Goal: Task Accomplishment & Management: Manage account settings

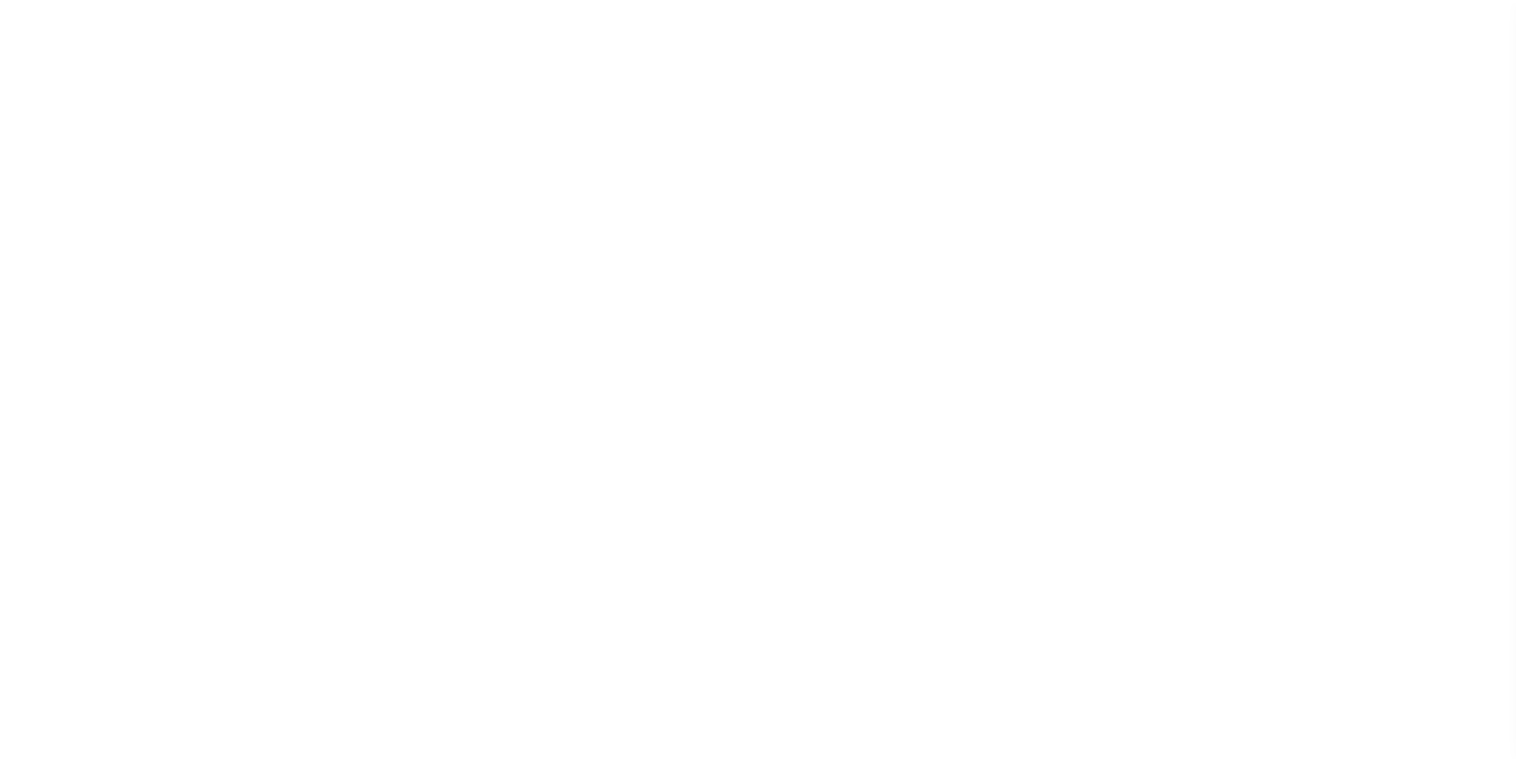
scroll to position [16, 0]
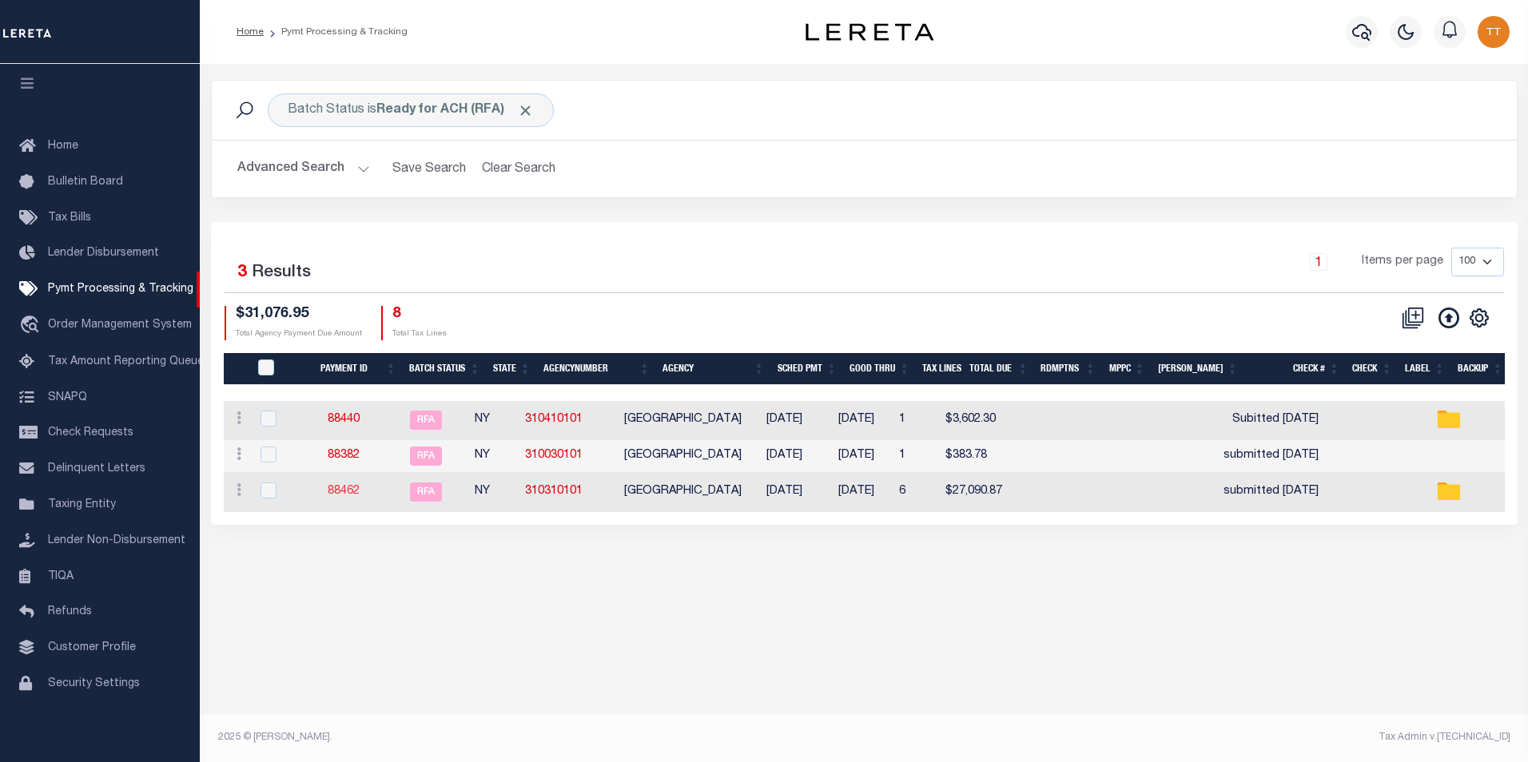
click at [356, 495] on link "88462" at bounding box center [344, 491] width 32 height 11
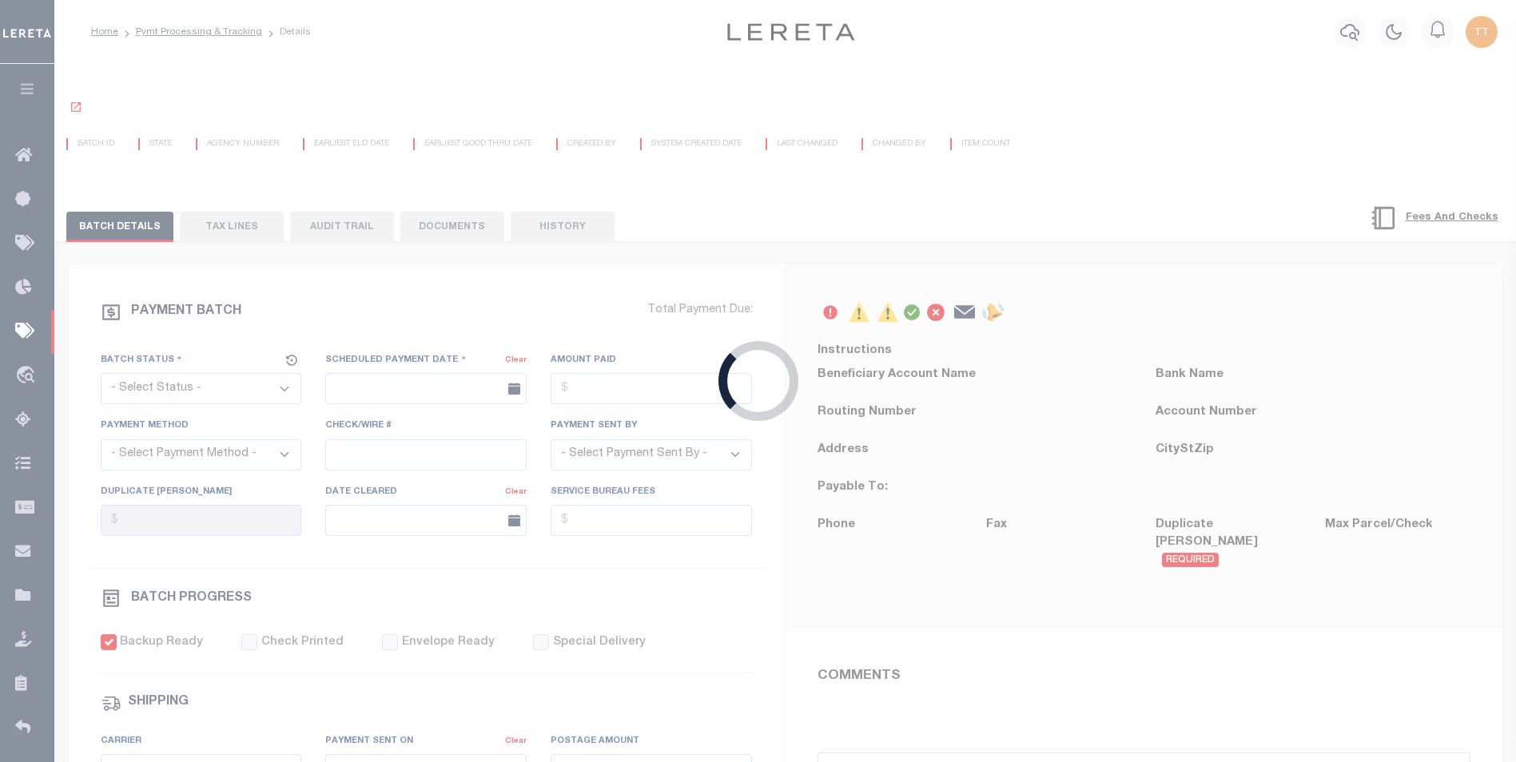
select select "RFA"
type input "08/29/2025"
type input "$27,090.87"
select select "ACH"
type input "submitted 8/21/25"
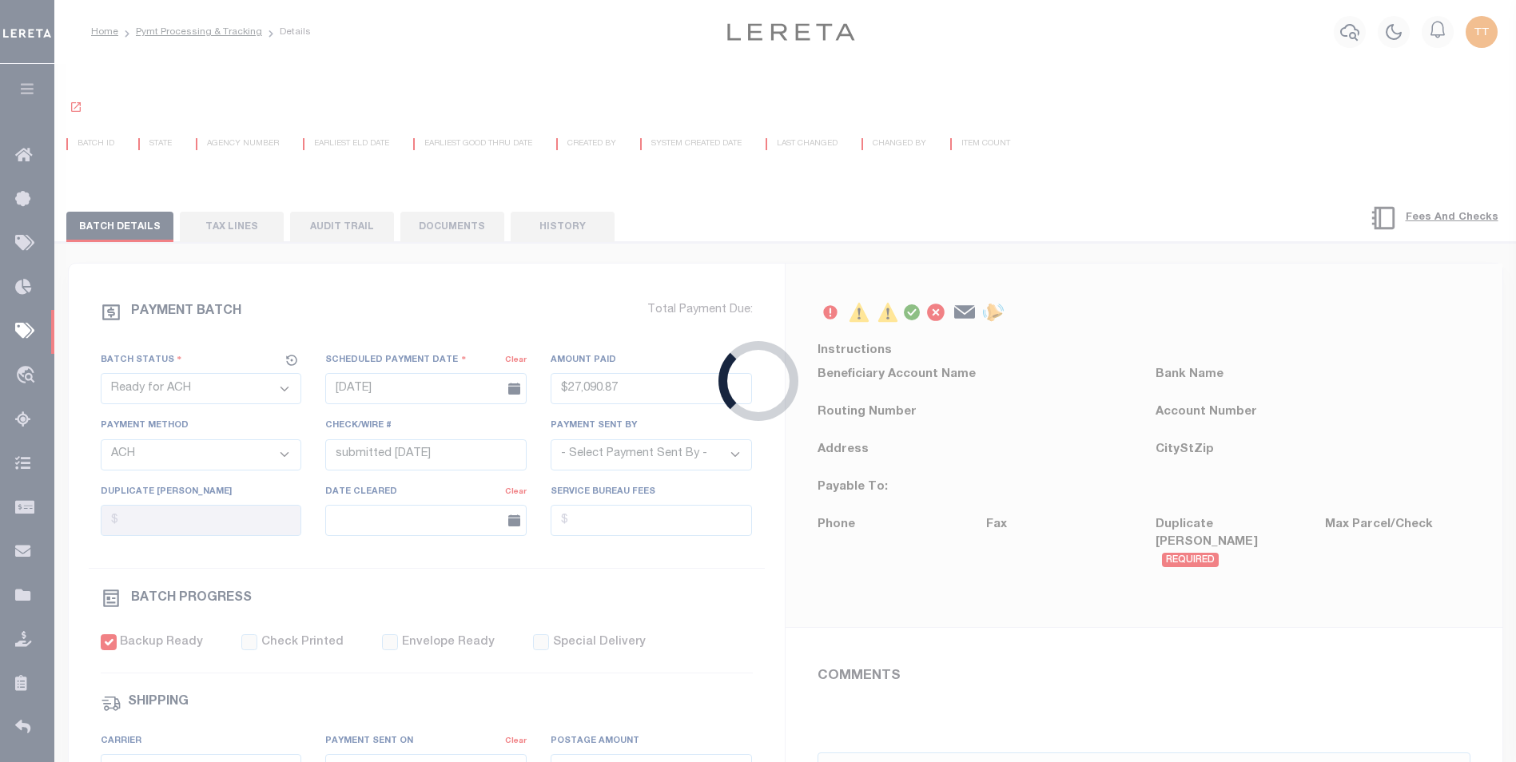
select select "[PERSON_NAME]"
checkbox input "true"
type input "Matt"
type input "N"
radio input "true"
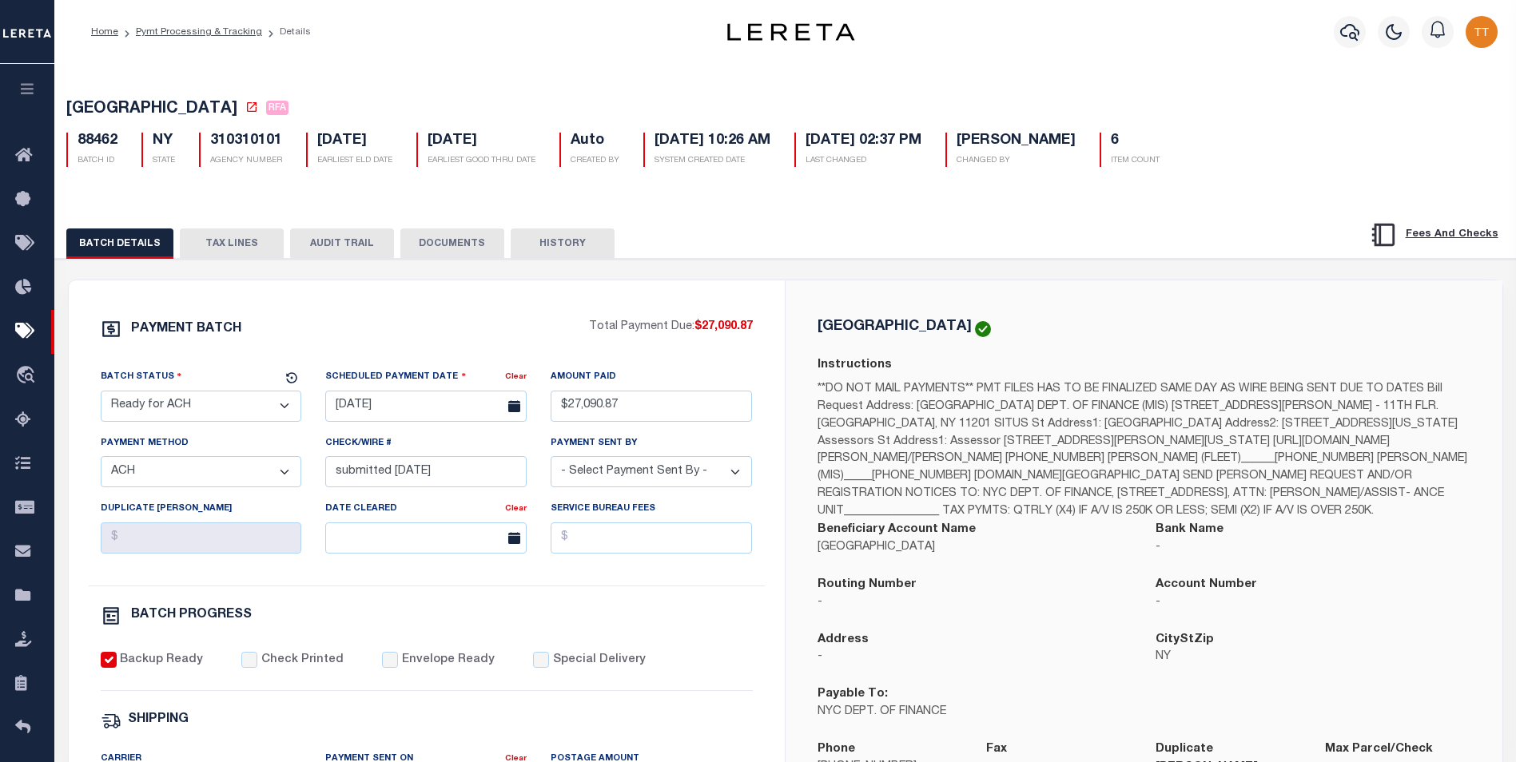
click at [417, 249] on button "DOCUMENTS" at bounding box center [452, 244] width 104 height 30
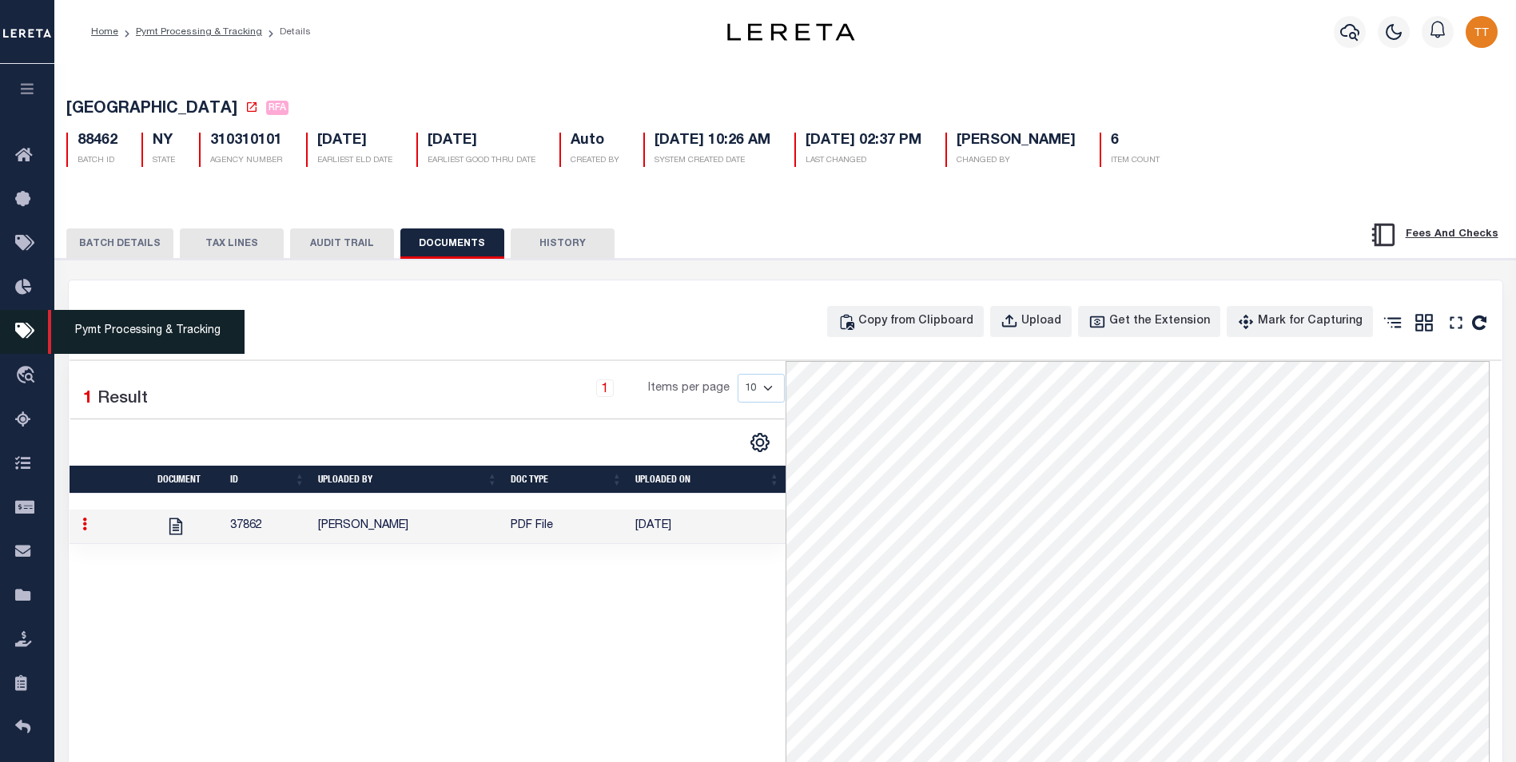
click at [145, 334] on span "Pymt Processing & Tracking" at bounding box center [146, 332] width 197 height 44
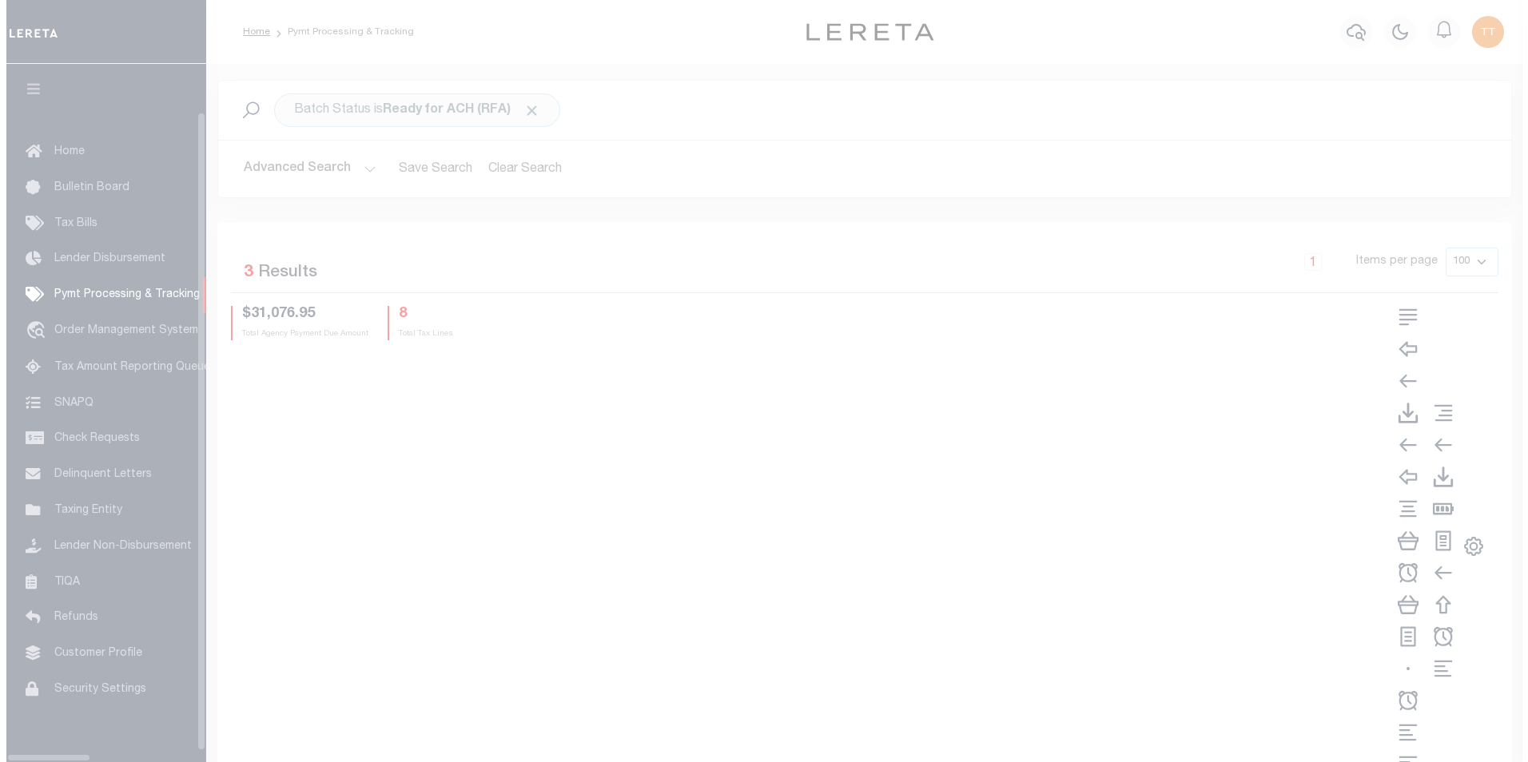
scroll to position [16, 0]
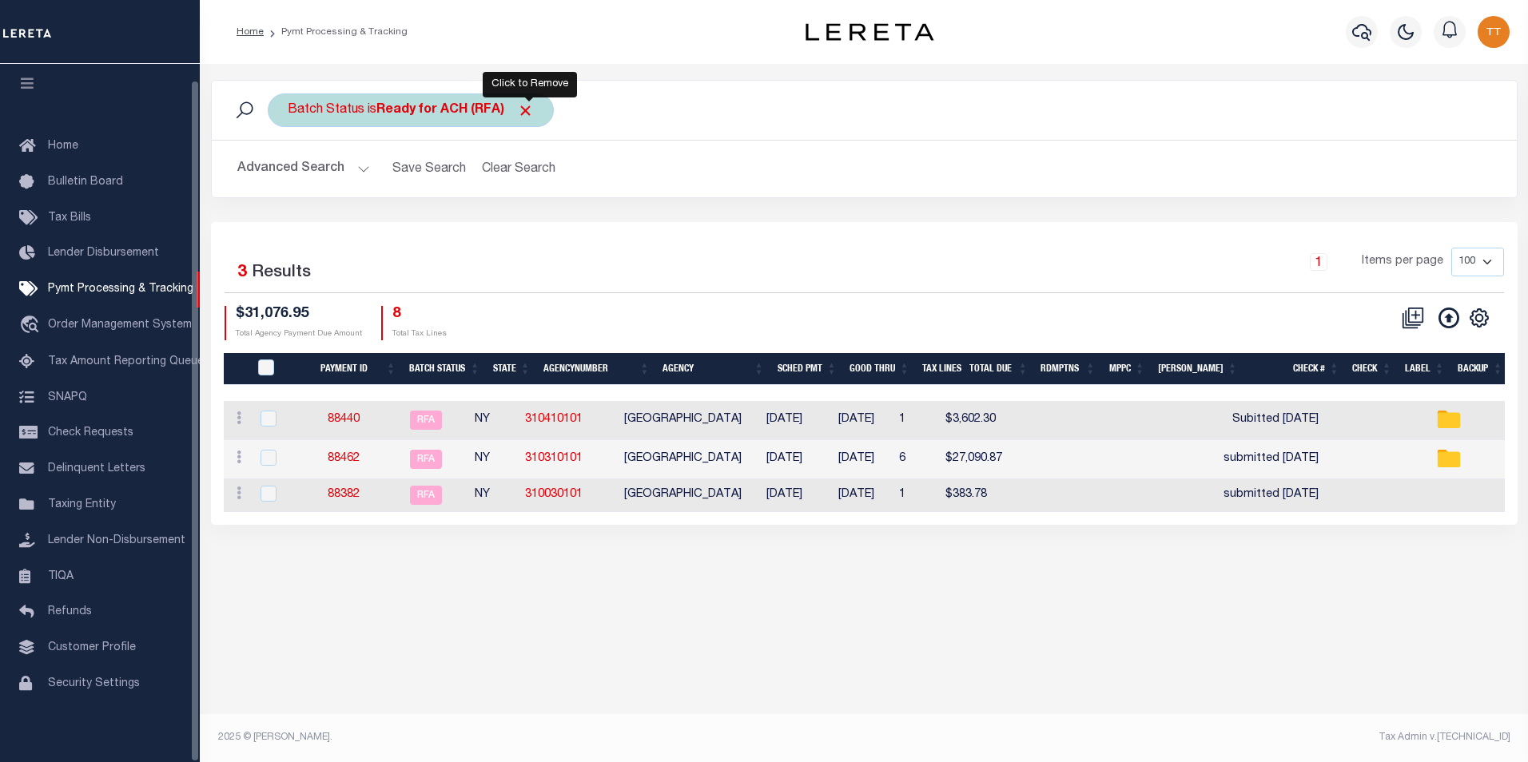
click at [542, 114] on div "Batch Status is Ready for ACH (RFA)" at bounding box center [411, 110] width 286 height 34
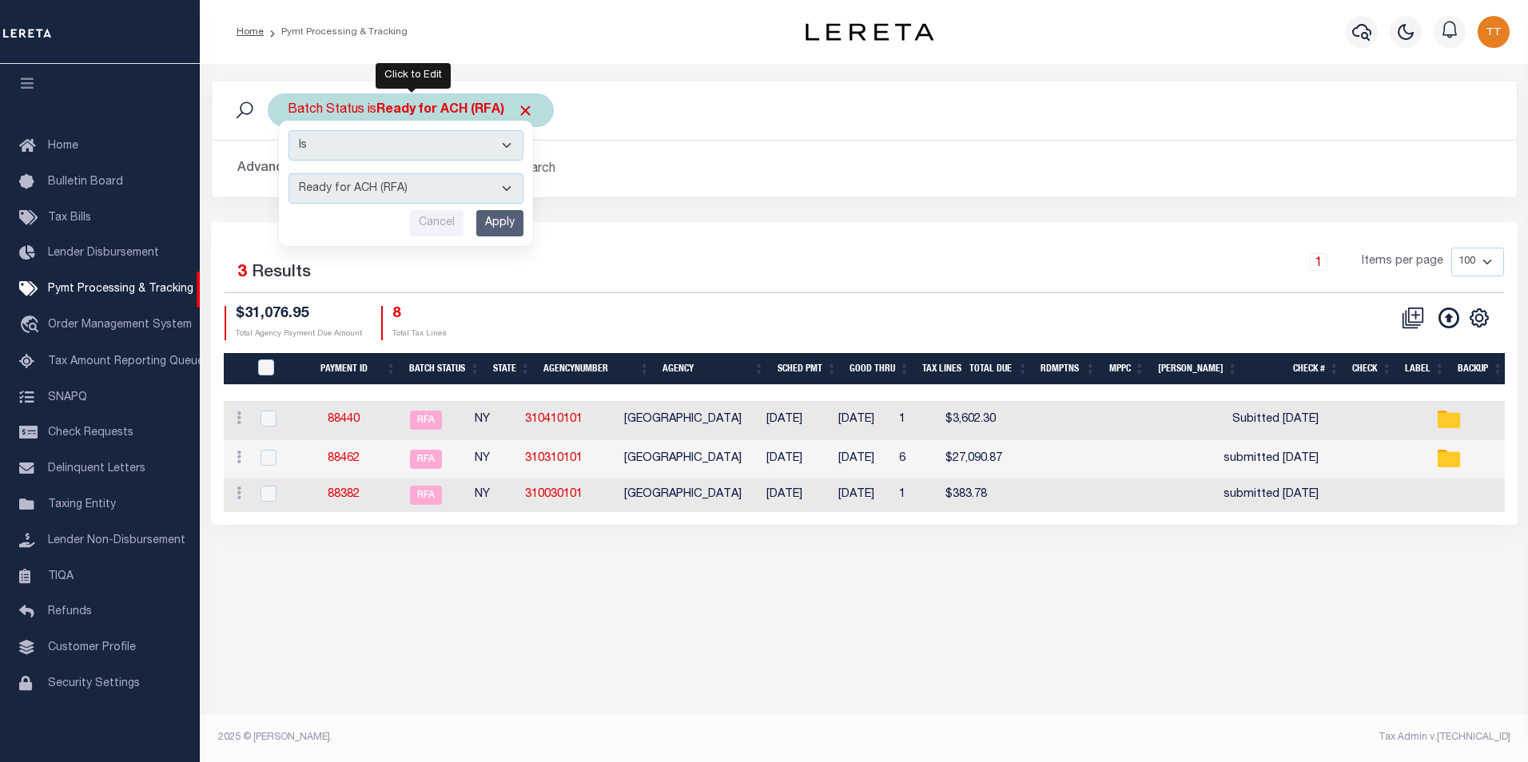
click at [462, 185] on select "Awaiting Funds (AWF) Cleared and Complete (CAC) New Check Needed (NCN) Payment …" at bounding box center [405, 188] width 235 height 30
select select "RFW"
click at [288, 173] on select "Awaiting Funds (AWF) Cleared and Complete (CAC) New Check Needed (NCN) Payment …" at bounding box center [405, 188] width 235 height 30
click at [508, 233] on input "Apply" at bounding box center [499, 223] width 47 height 26
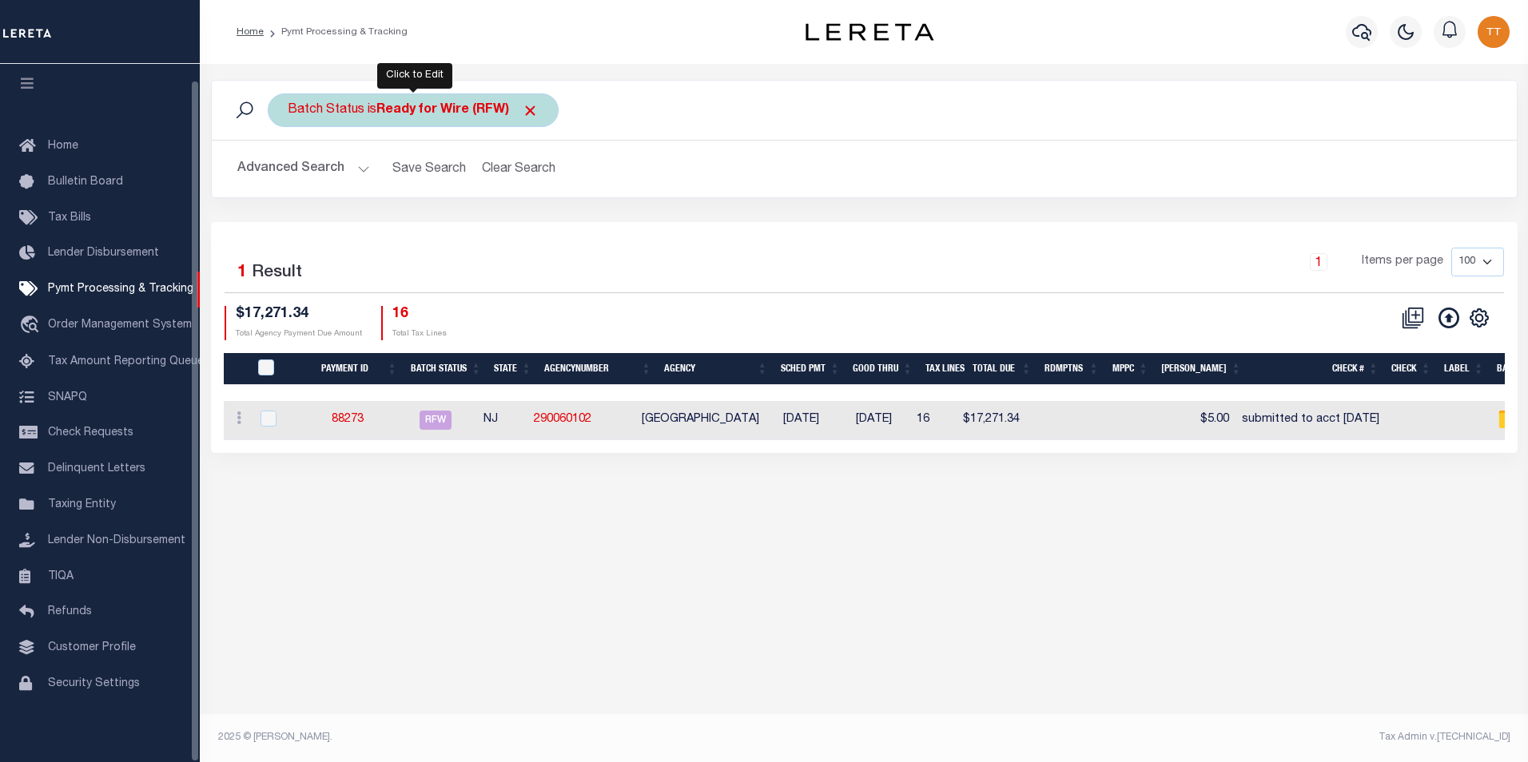
click at [488, 104] on b "Ready for Wire (RFW)" at bounding box center [457, 110] width 162 height 13
select select "RFW"
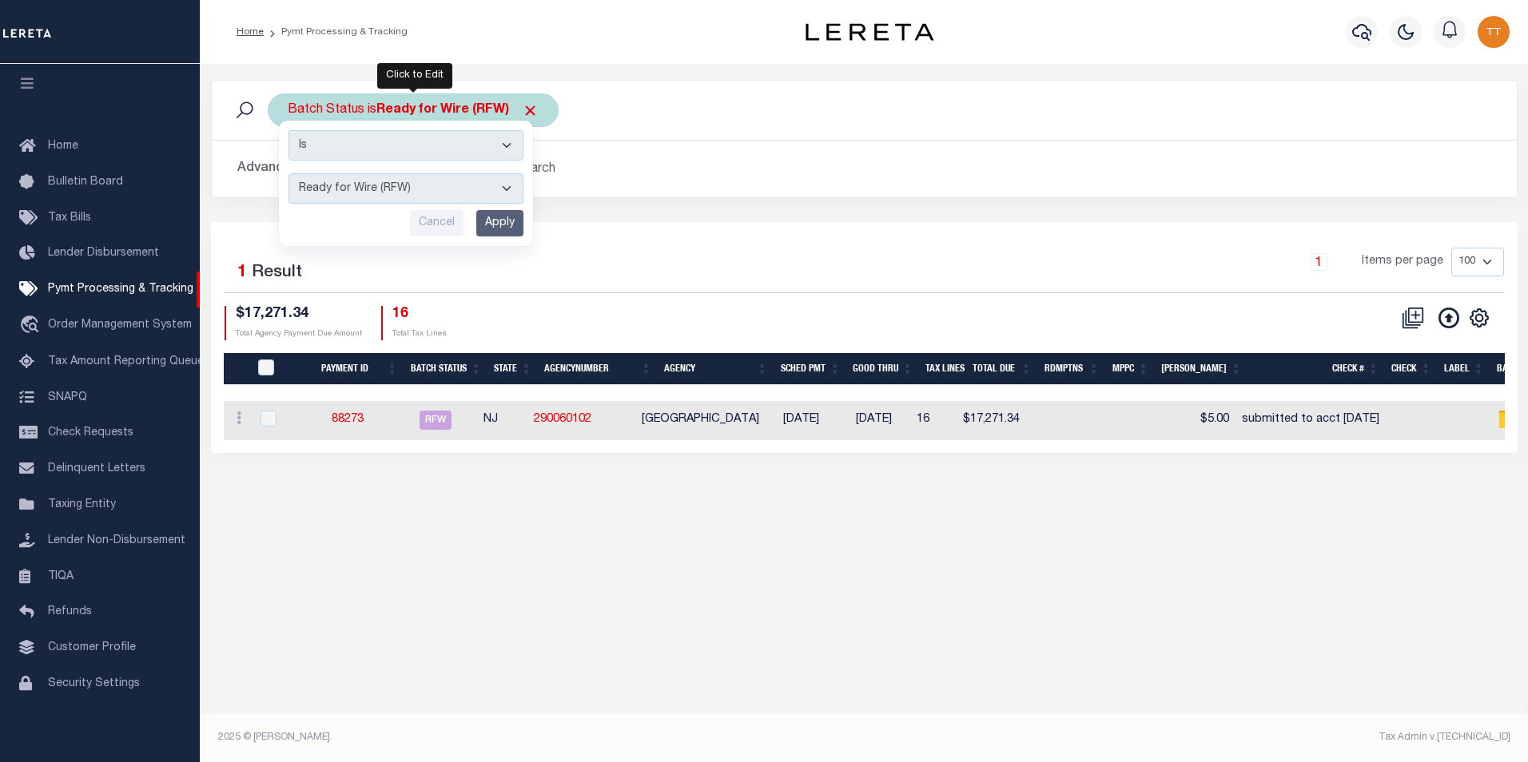
click at [502, 142] on select "Is Contains" at bounding box center [405, 145] width 235 height 30
click at [288, 130] on select "Is Contains" at bounding box center [405, 145] width 235 height 30
click at [491, 218] on input "Apply" at bounding box center [499, 223] width 47 height 26
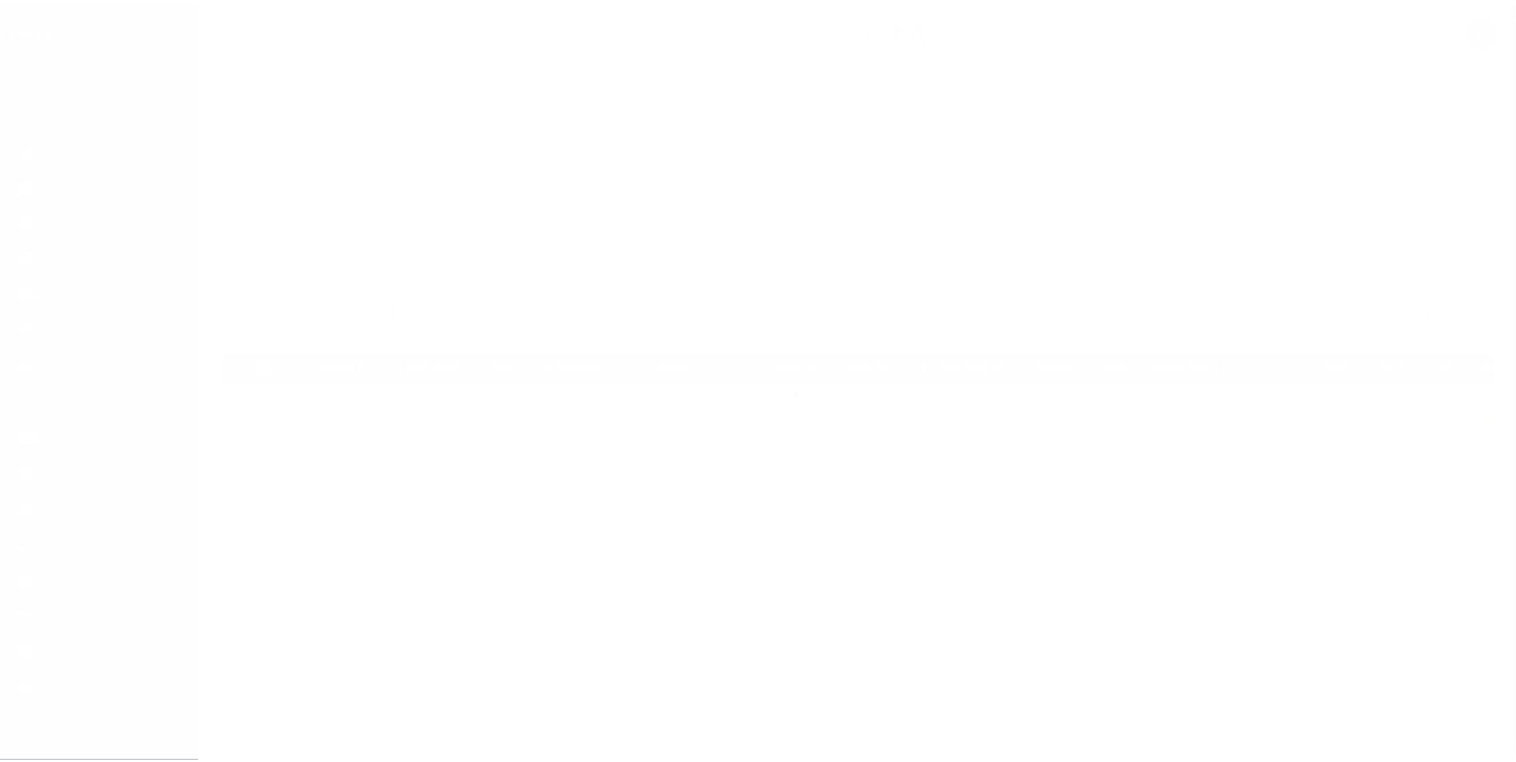
scroll to position [16, 0]
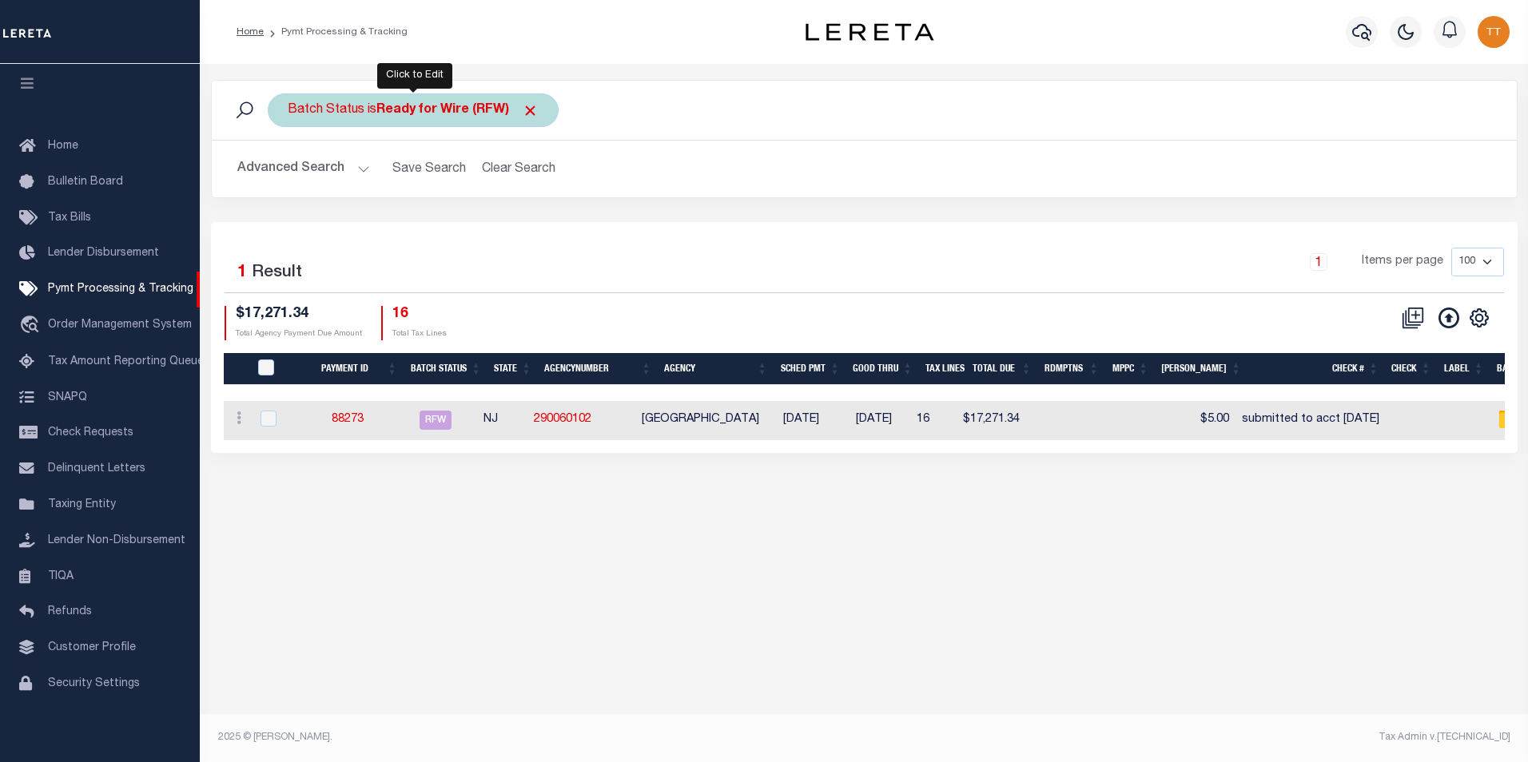
click at [447, 121] on div "Batch Status is Ready for Wire (RFW)" at bounding box center [413, 110] width 291 height 34
select select "RFW"
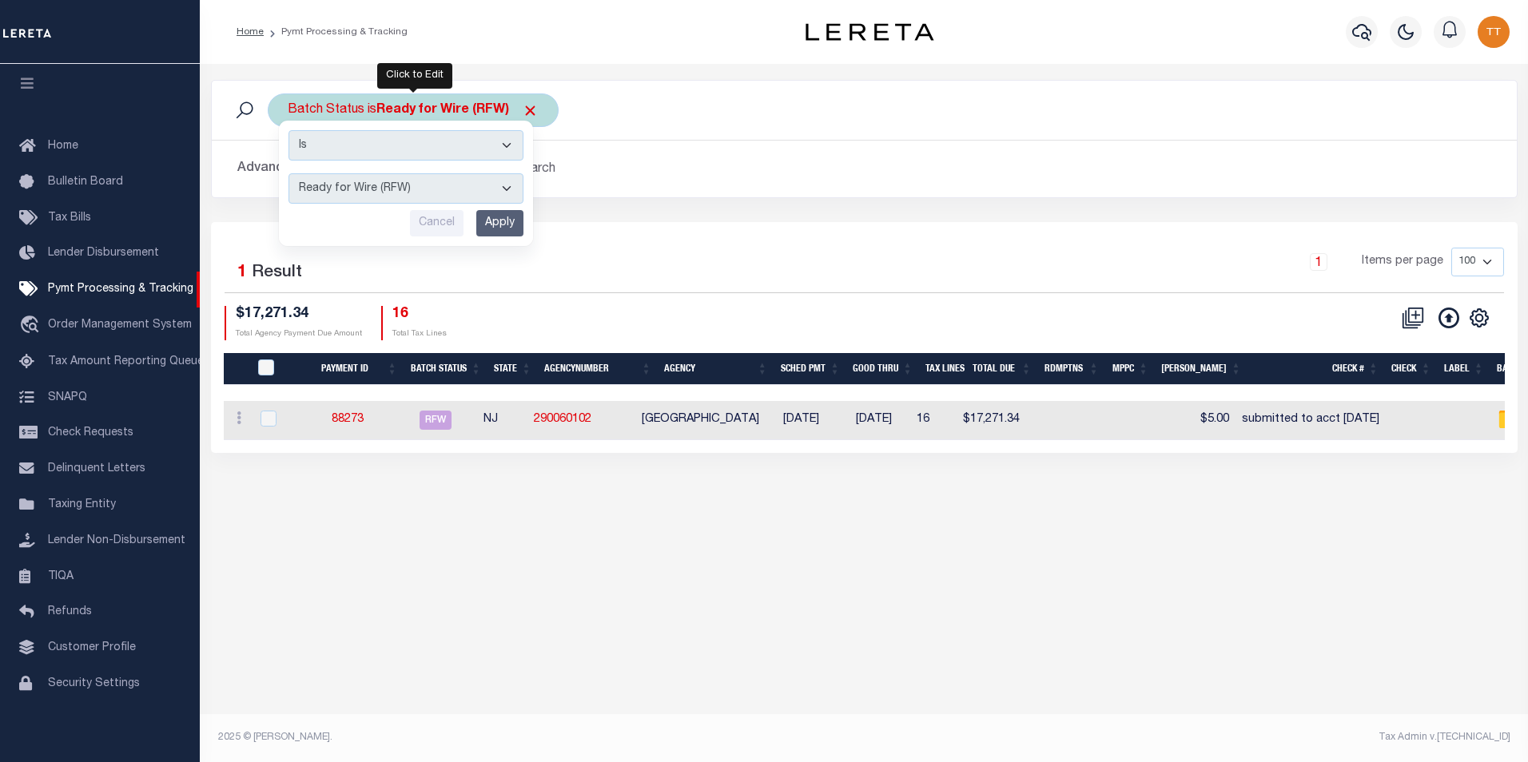
drag, startPoint x: 506, startPoint y: 146, endPoint x: 495, endPoint y: 146, distance: 11.2
click at [506, 146] on select "Is Contains" at bounding box center [405, 145] width 235 height 30
select select "c"
click at [288, 130] on select "Is Contains" at bounding box center [405, 145] width 235 height 30
click at [503, 222] on input "Apply" at bounding box center [499, 223] width 47 height 26
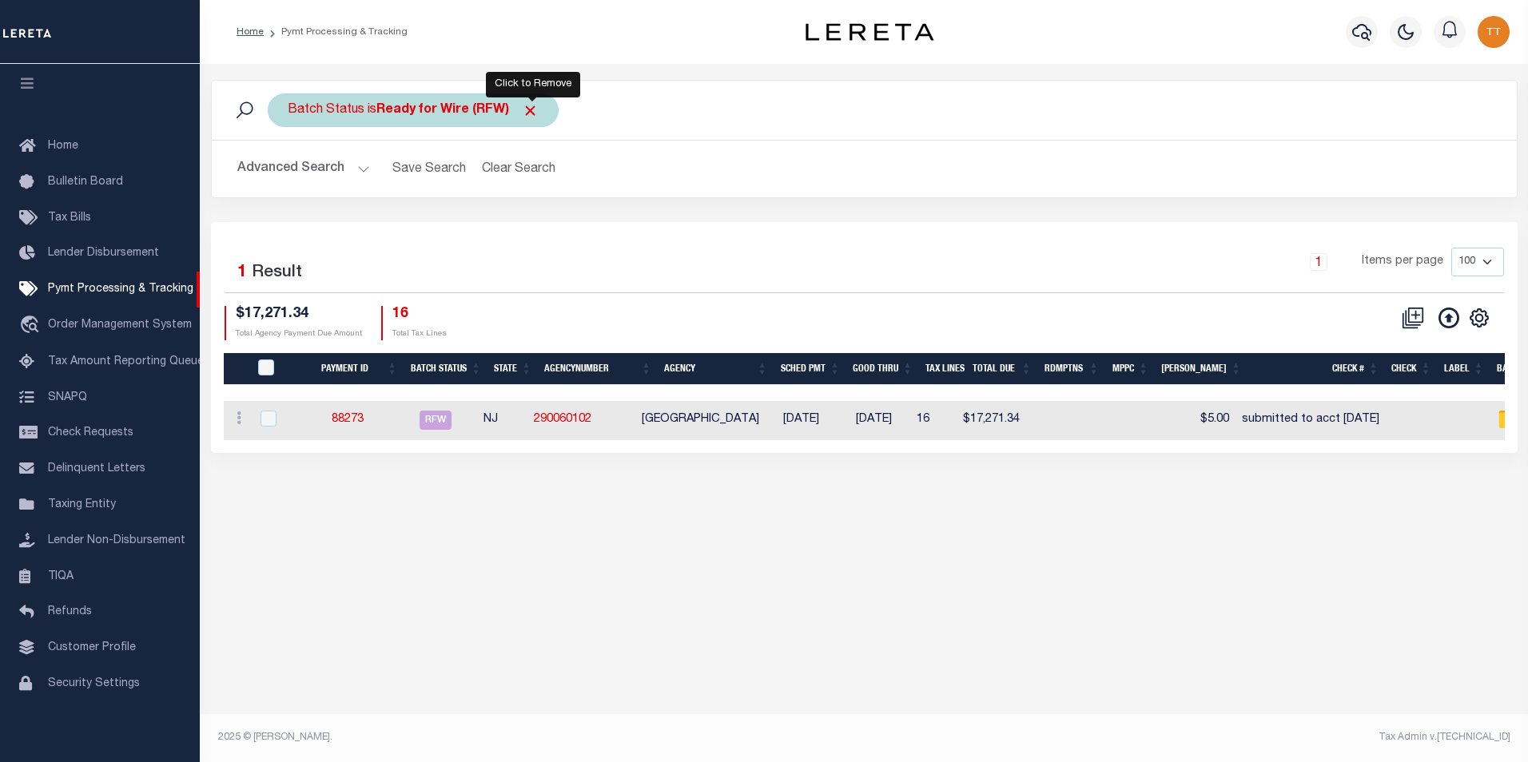
click at [535, 109] on span "Click to Remove" at bounding box center [530, 110] width 17 height 17
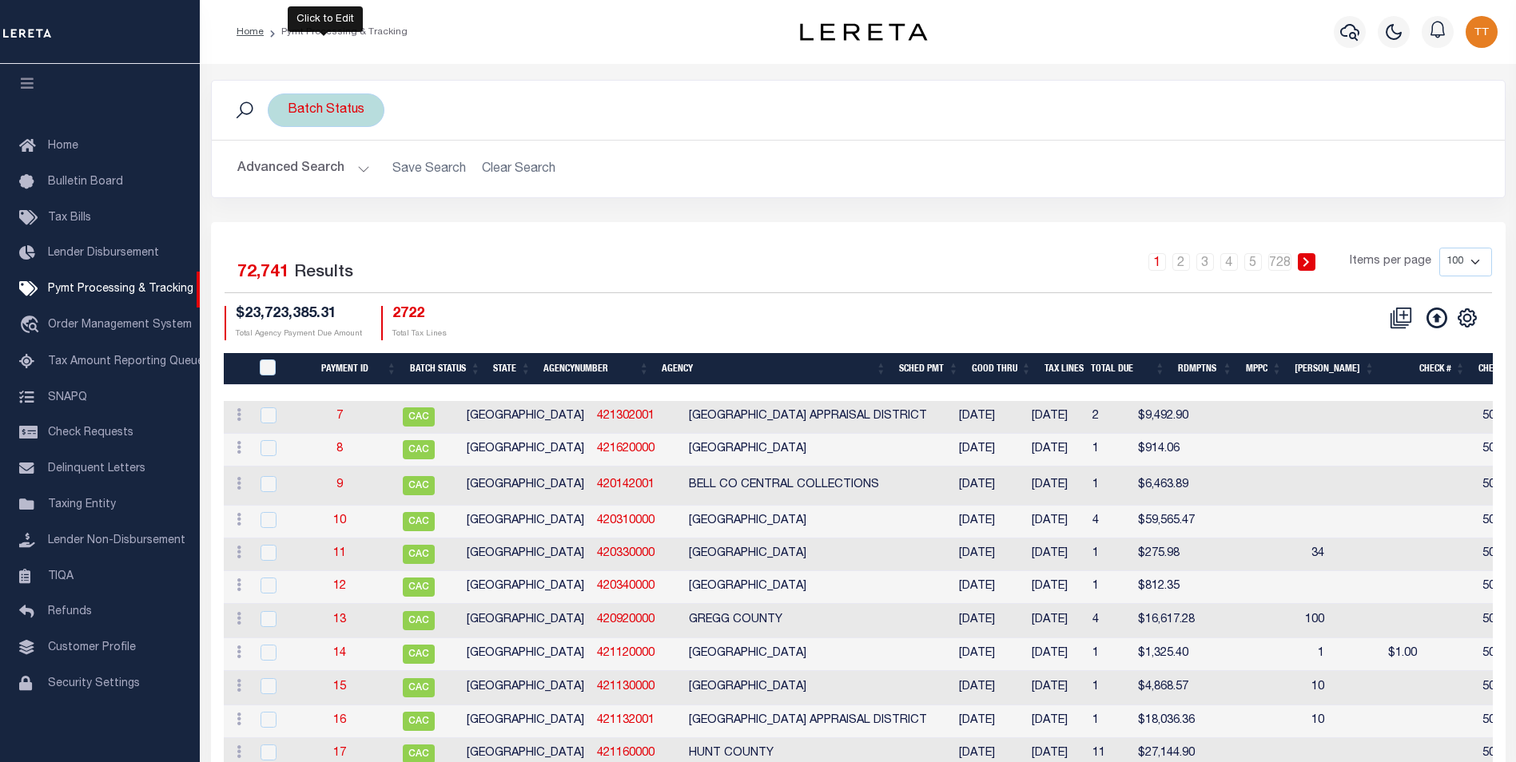
click at [348, 119] on div "Batch Status" at bounding box center [326, 110] width 117 height 34
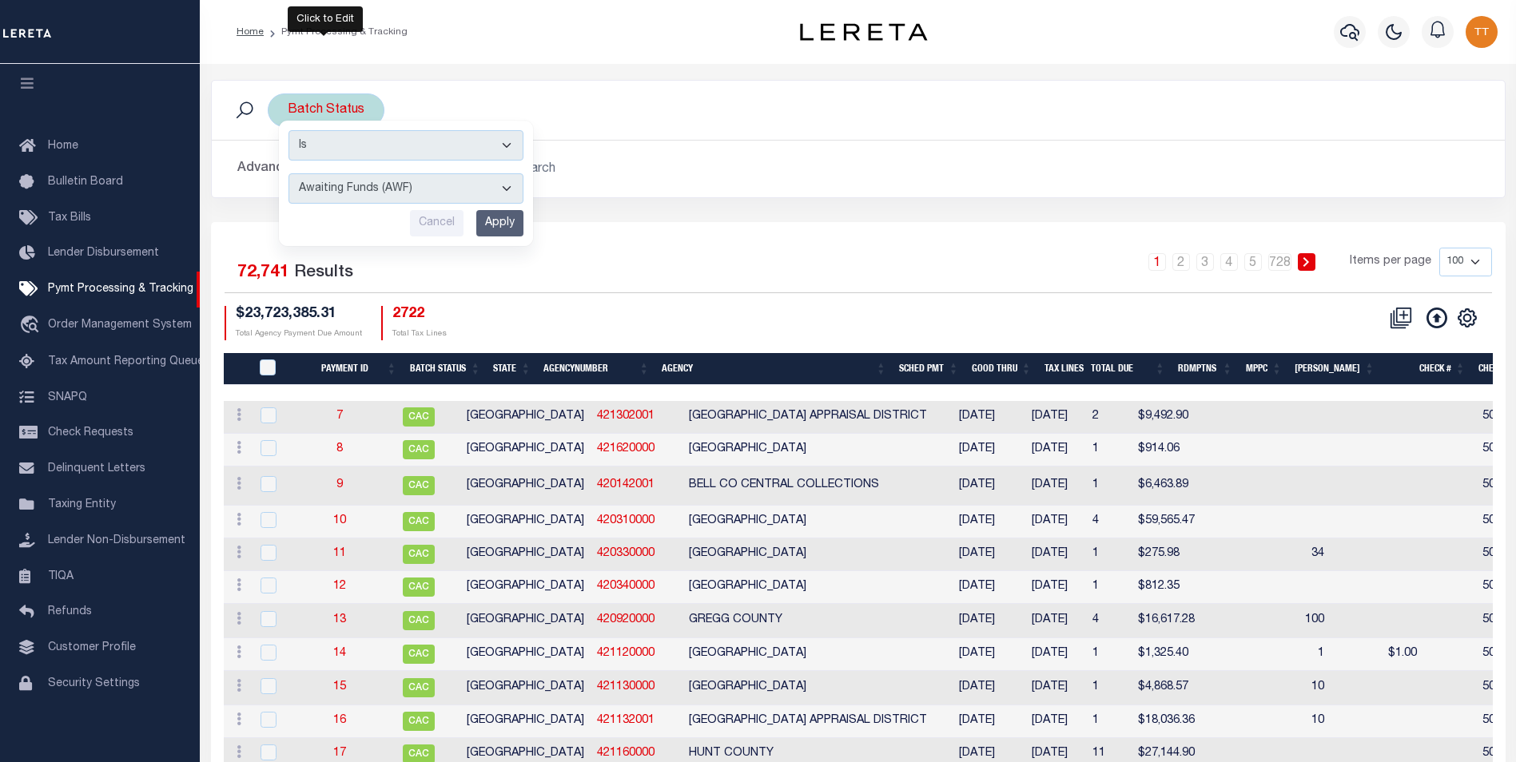
click at [444, 196] on select "Awaiting Funds (AWF) Cleared and Complete (CAC) New Check Needed (NCN) Payment …" at bounding box center [405, 188] width 235 height 30
select select "RFW"
click at [288, 173] on select "Awaiting Funds (AWF) Cleared and Complete (CAC) New Check Needed (NCN) Payment …" at bounding box center [405, 188] width 235 height 30
click at [514, 217] on input "Apply" at bounding box center [499, 223] width 47 height 26
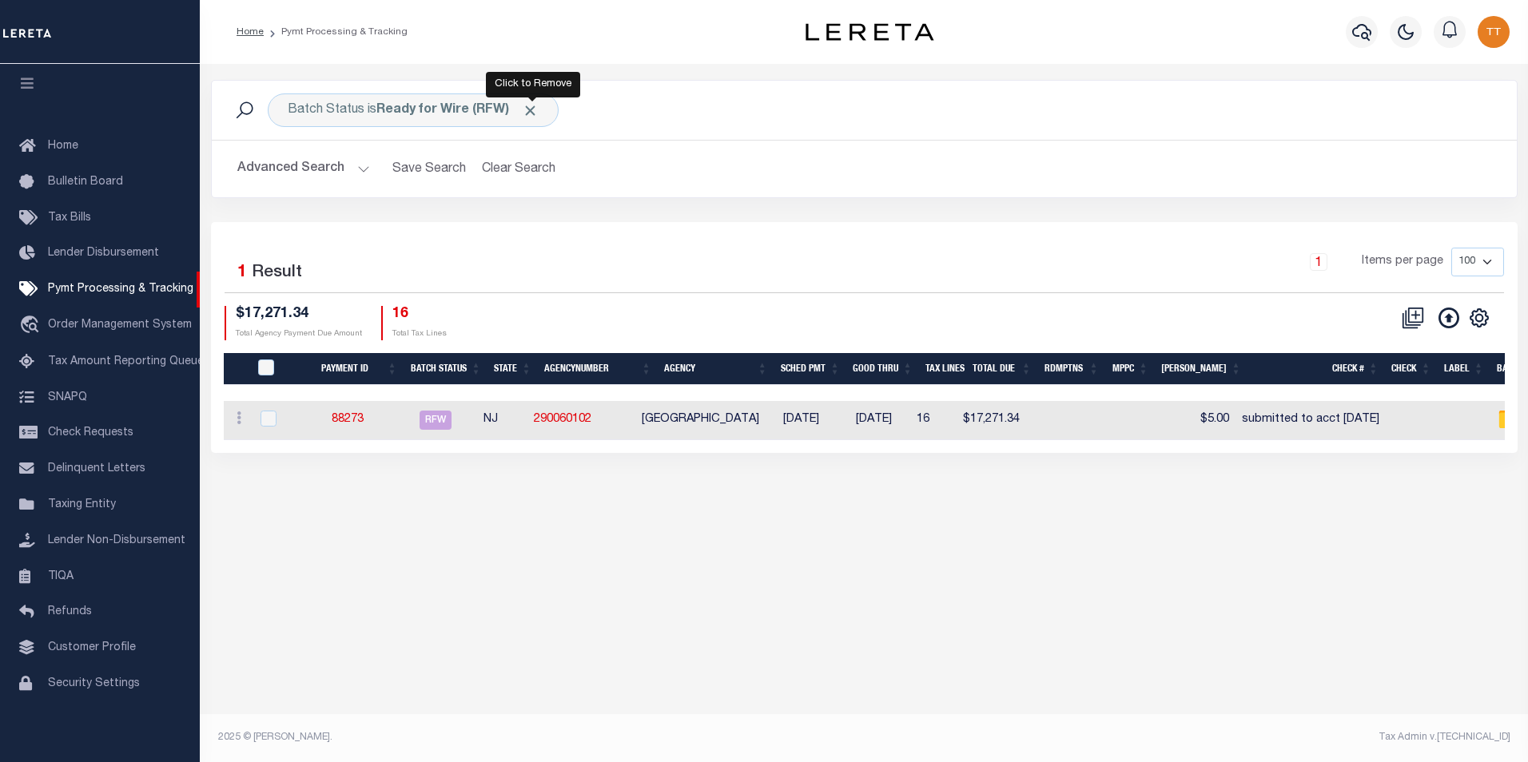
click at [535, 114] on span "Click to Remove" at bounding box center [530, 110] width 17 height 17
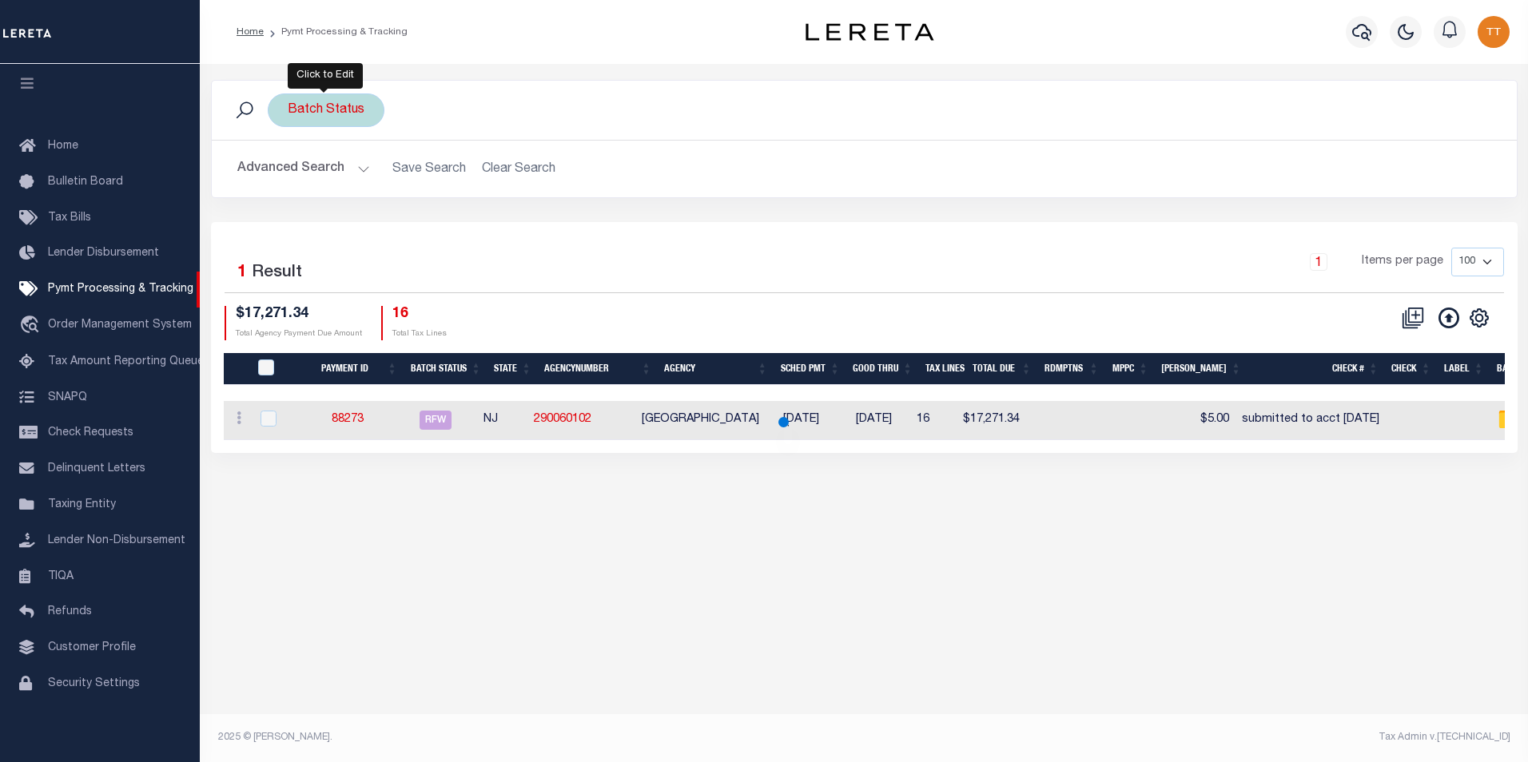
click at [348, 114] on div "Batch Status" at bounding box center [326, 110] width 117 height 34
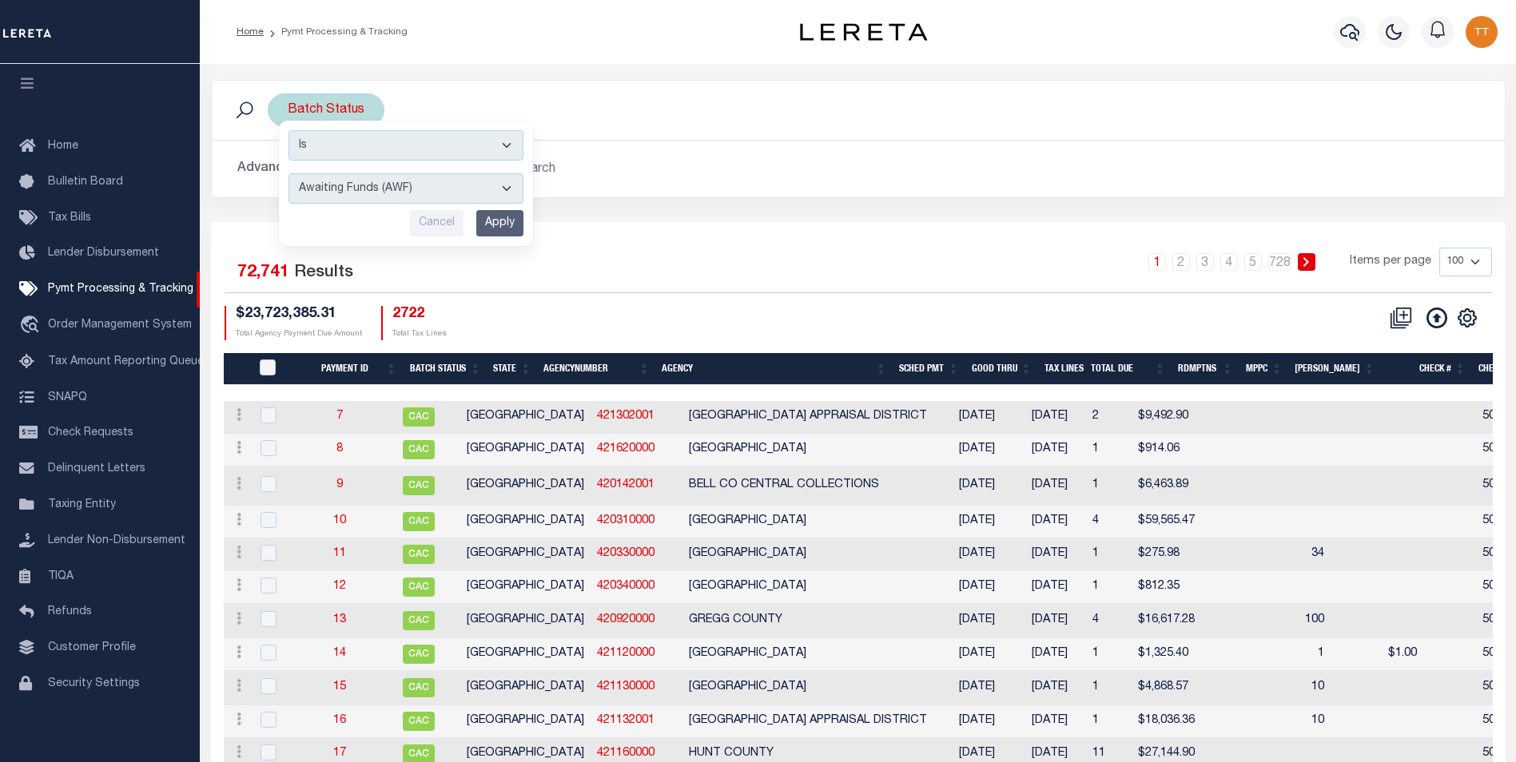
click at [471, 197] on select "Awaiting Funds (AWF) Cleared and Complete (CAC) New Check Needed (NCN) Payment …" at bounding box center [405, 188] width 235 height 30
click at [718, 141] on div "Advanced Search Save Search Clear Search Batch ID Equals Equals Is Not Equal To…" at bounding box center [858, 169] width 1293 height 57
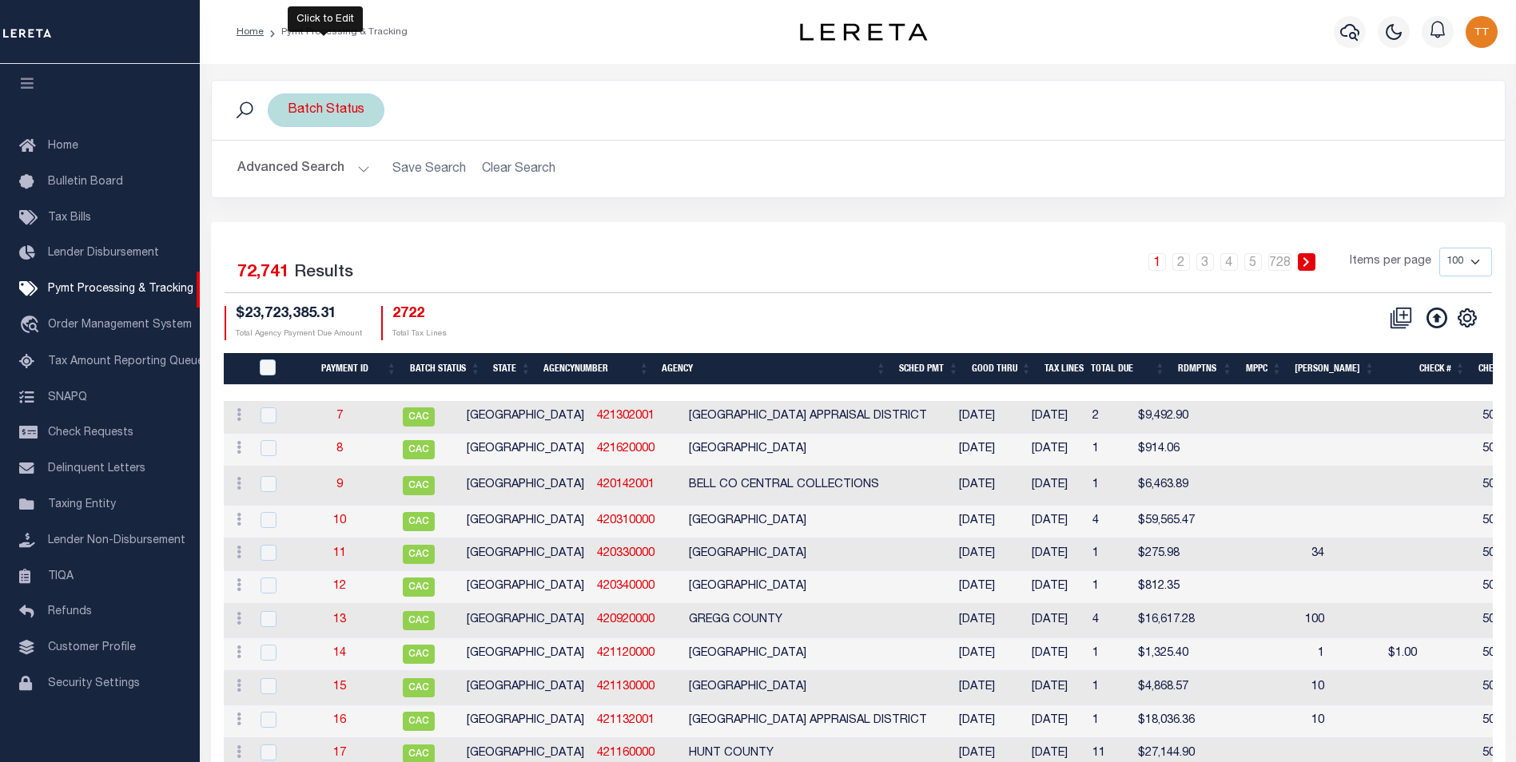
click at [340, 119] on div "Batch Status Is Contains Awaiting Funds (AWF) Cleared and Complete (CAC) New Ch…" at bounding box center [326, 110] width 117 height 34
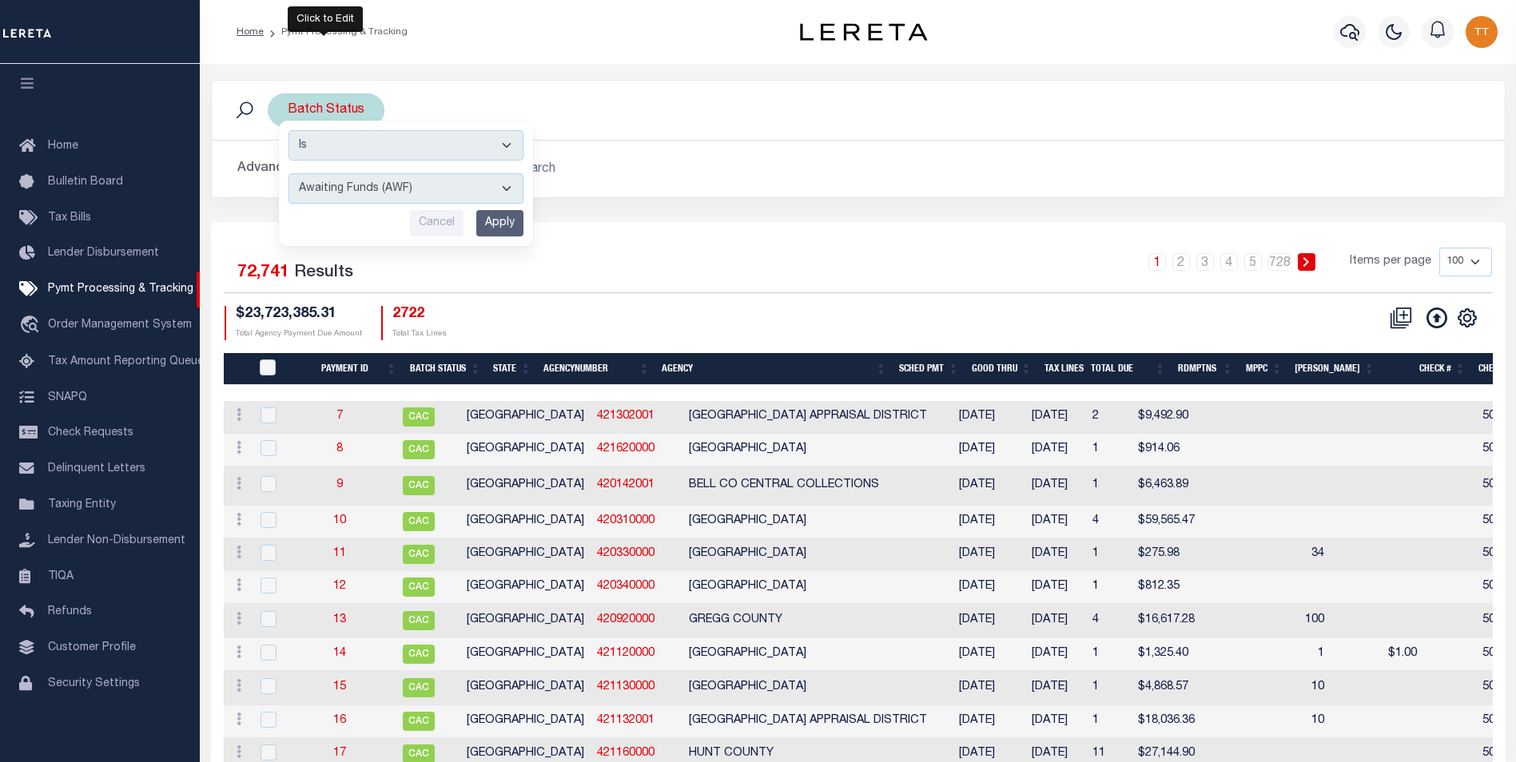
click at [445, 177] on select "Awaiting Funds (AWF) Cleared and Complete (CAC) New Check Needed (NCN) Payment …" at bounding box center [405, 188] width 235 height 30
select select "RFW"
click at [288, 173] on select "Awaiting Funds (AWF) Cleared and Complete (CAC) New Check Needed (NCN) Payment …" at bounding box center [405, 188] width 235 height 30
click at [503, 225] on input "Apply" at bounding box center [499, 223] width 47 height 26
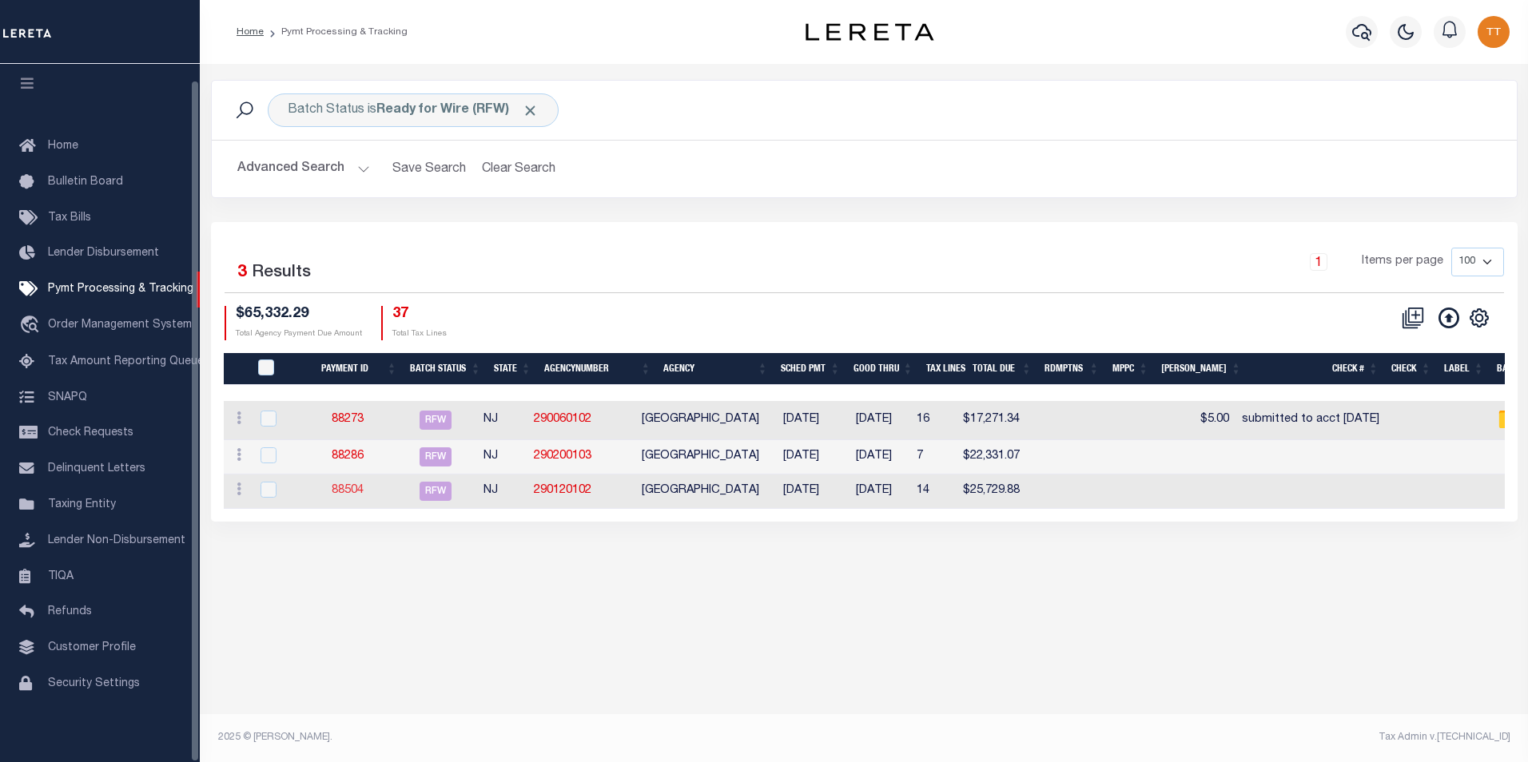
click at [355, 491] on link "88504" at bounding box center [348, 490] width 32 height 11
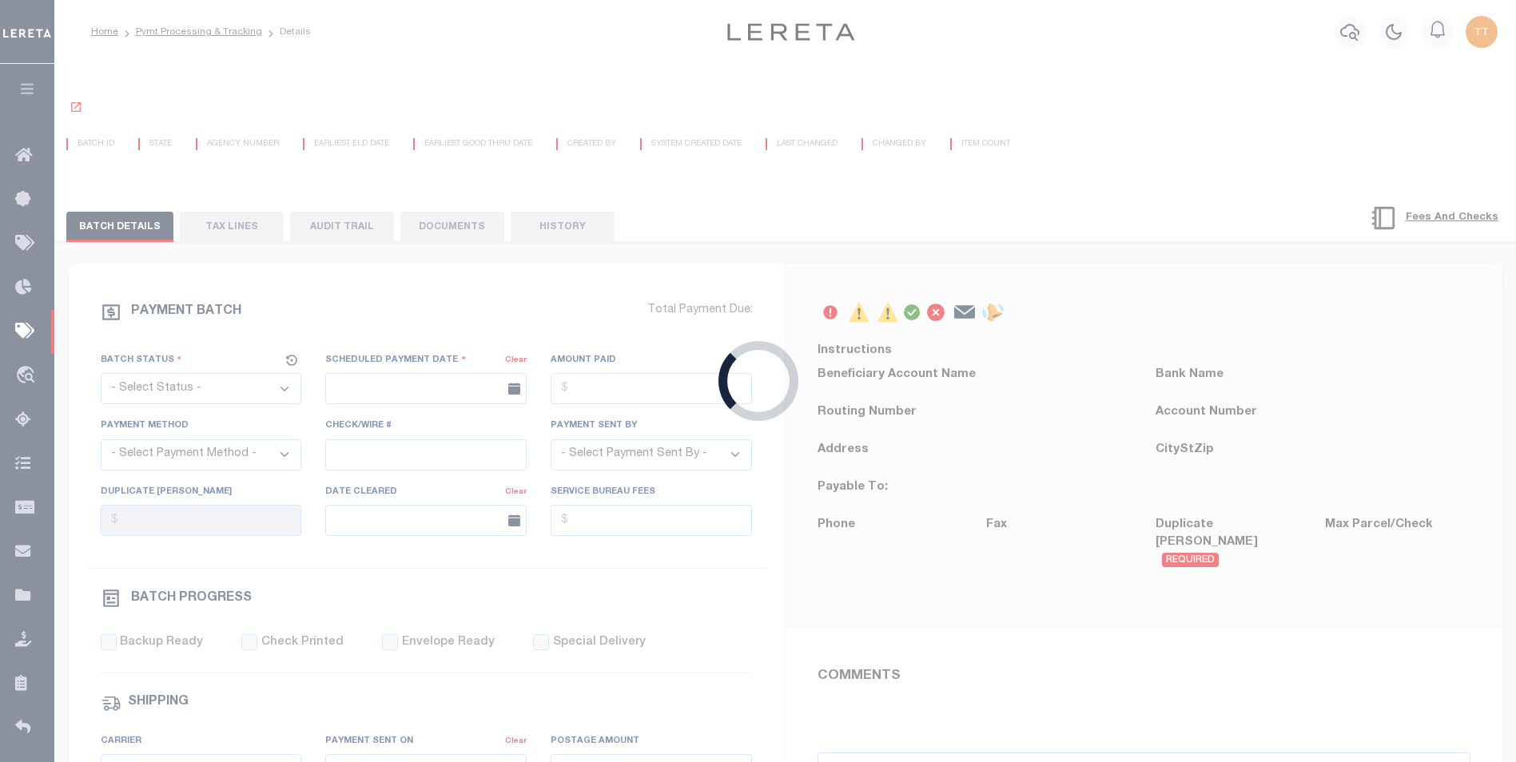
select select "RFW"
type input "[DATE]"
type input "$25,729.88"
select select "TRA"
select select "[PERSON_NAME]"
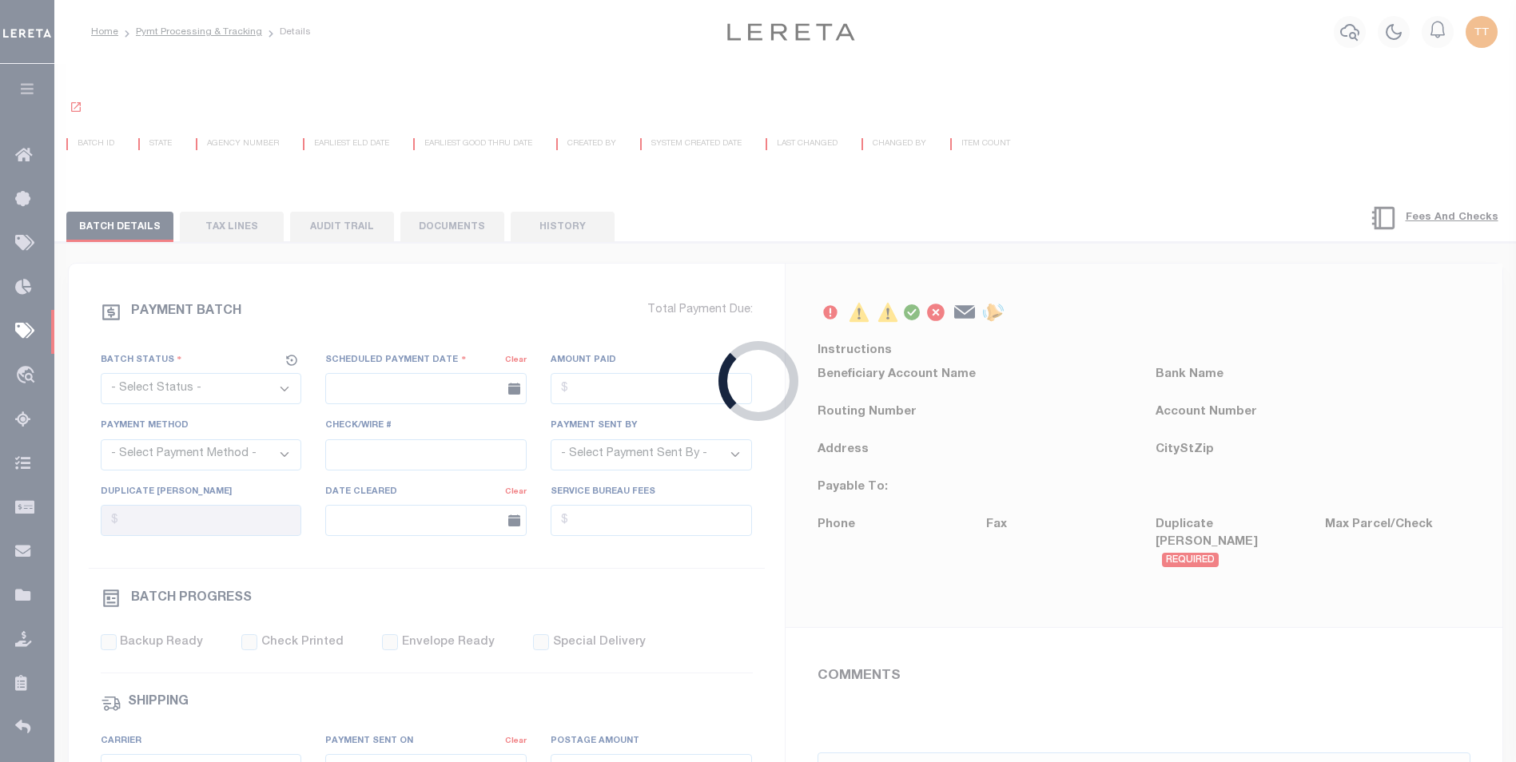
type input "N"
radio input "true"
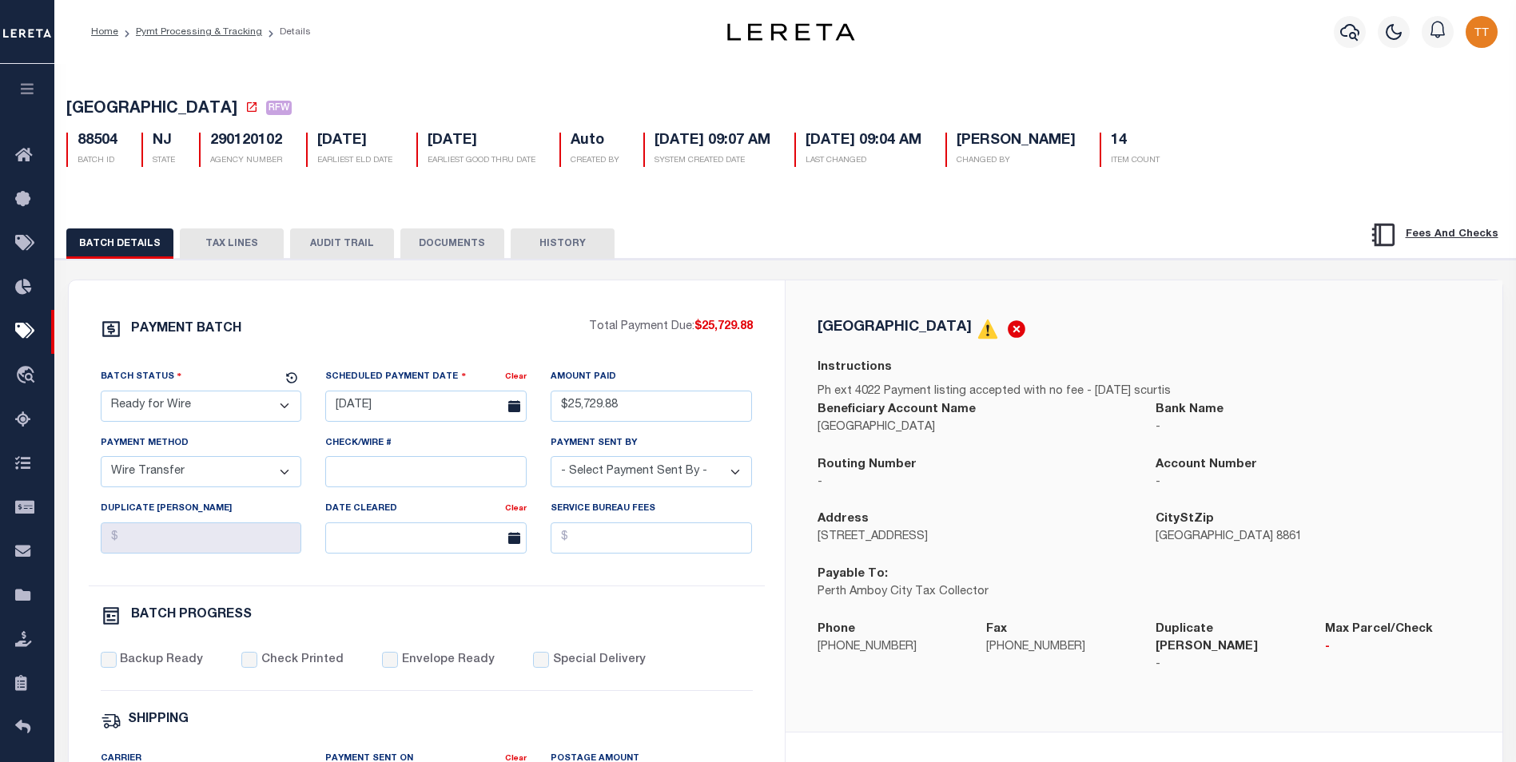
click at [439, 248] on button "DOCUMENTS" at bounding box center [452, 244] width 104 height 30
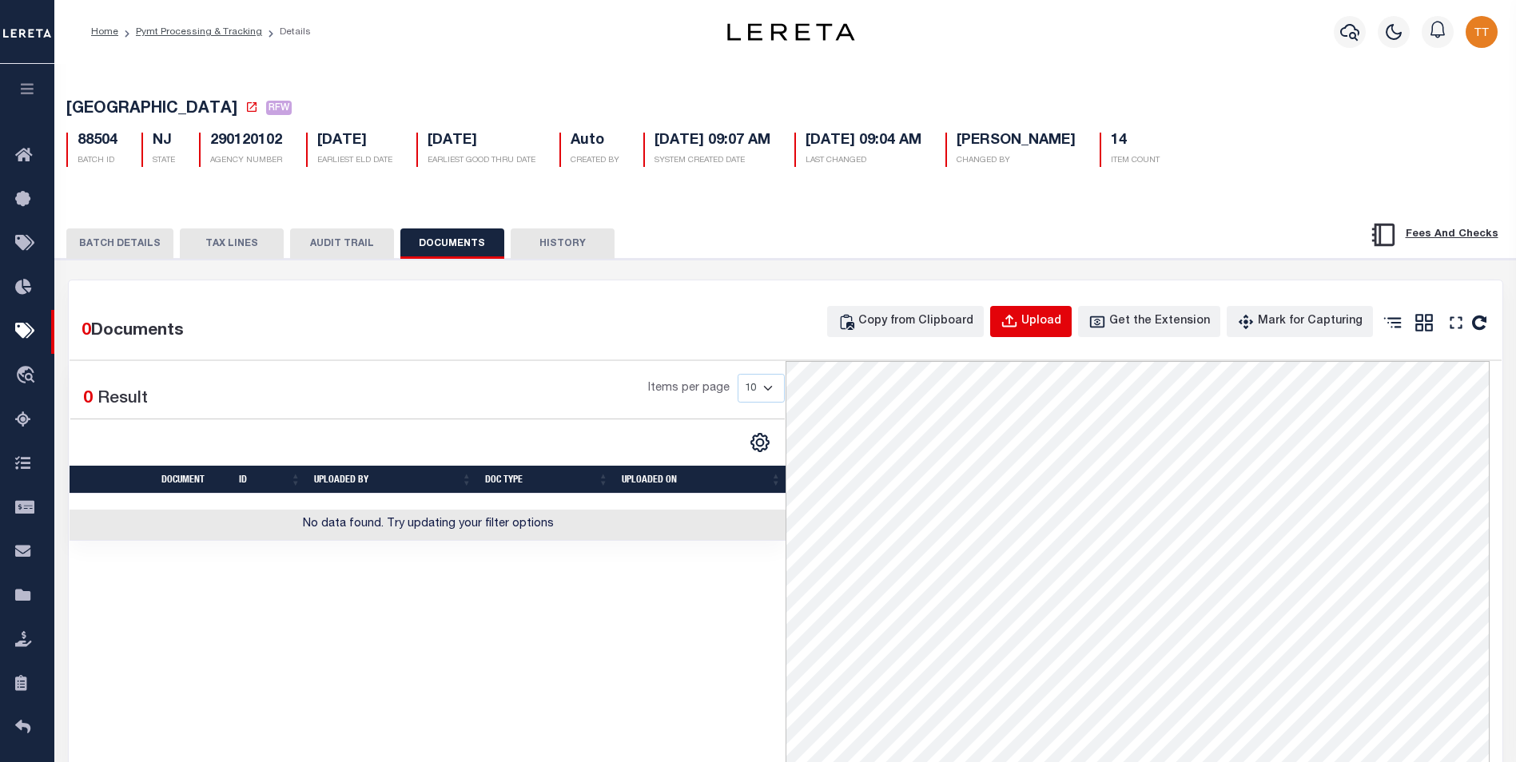
click at [1041, 324] on div "Upload" at bounding box center [1041, 322] width 40 height 18
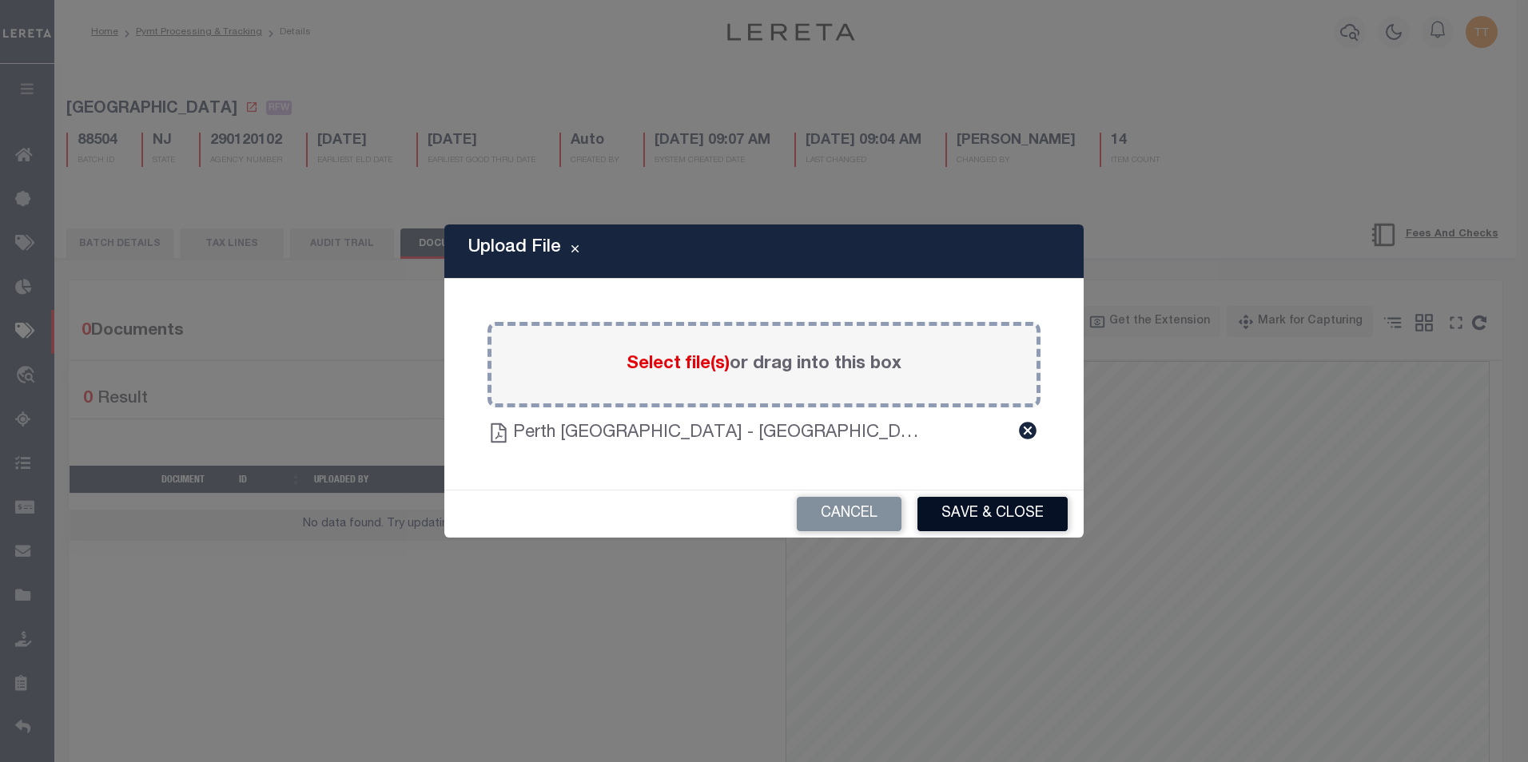
click at [961, 514] on button "Save & Close" at bounding box center [992, 514] width 150 height 34
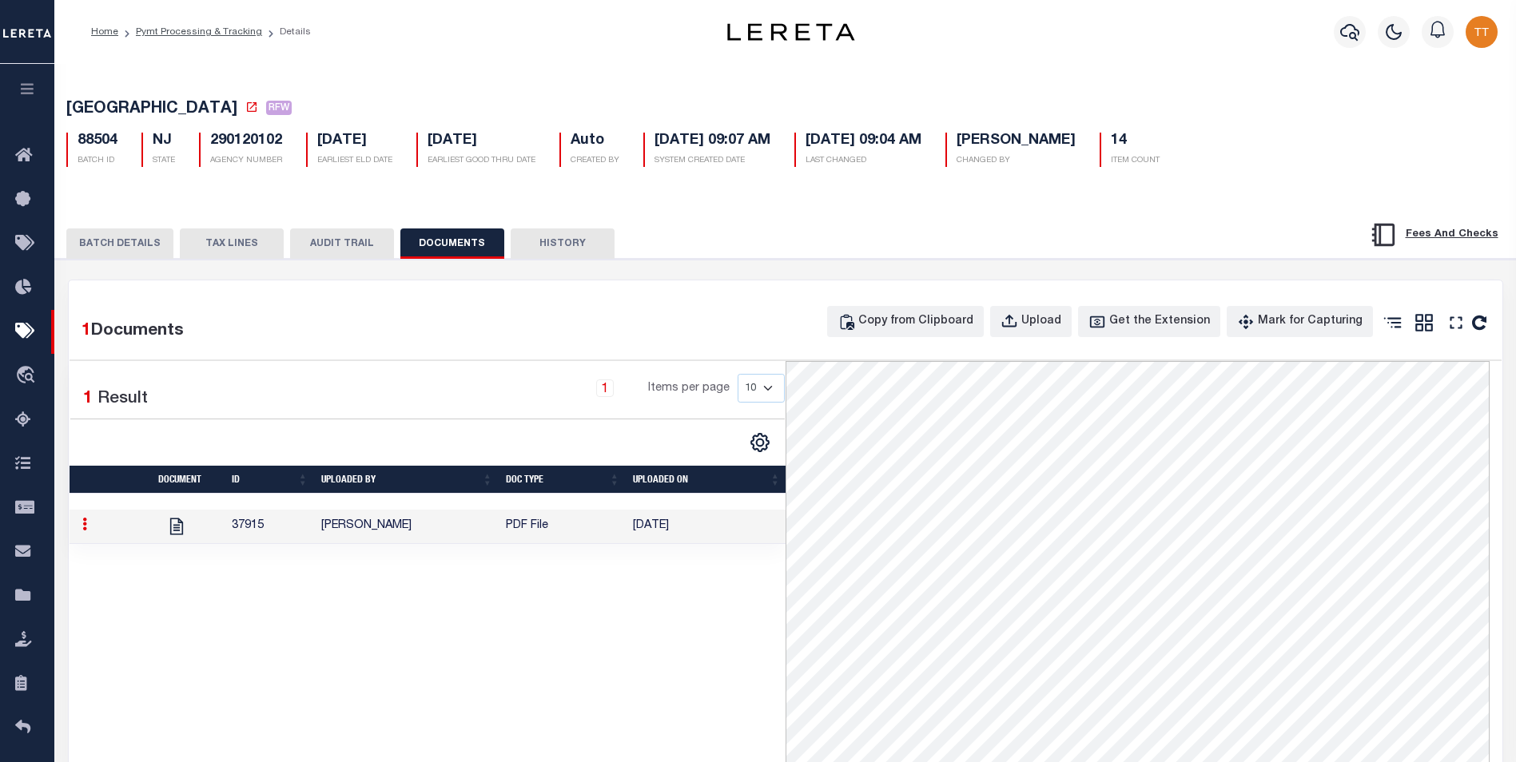
click at [114, 242] on button "BATCH DETAILS" at bounding box center [119, 244] width 107 height 30
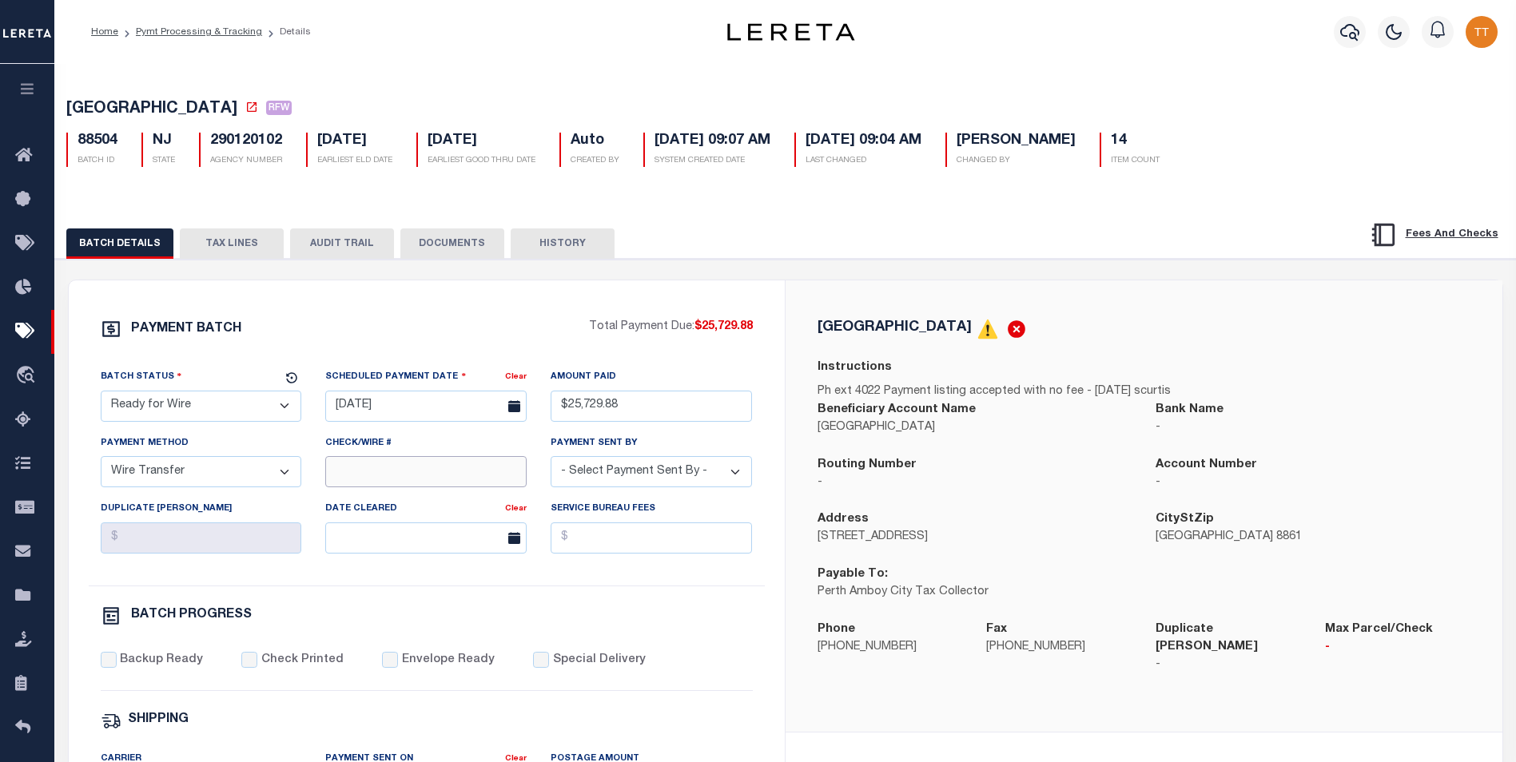
click at [436, 466] on input "Check/Wire #" at bounding box center [425, 471] width 201 height 31
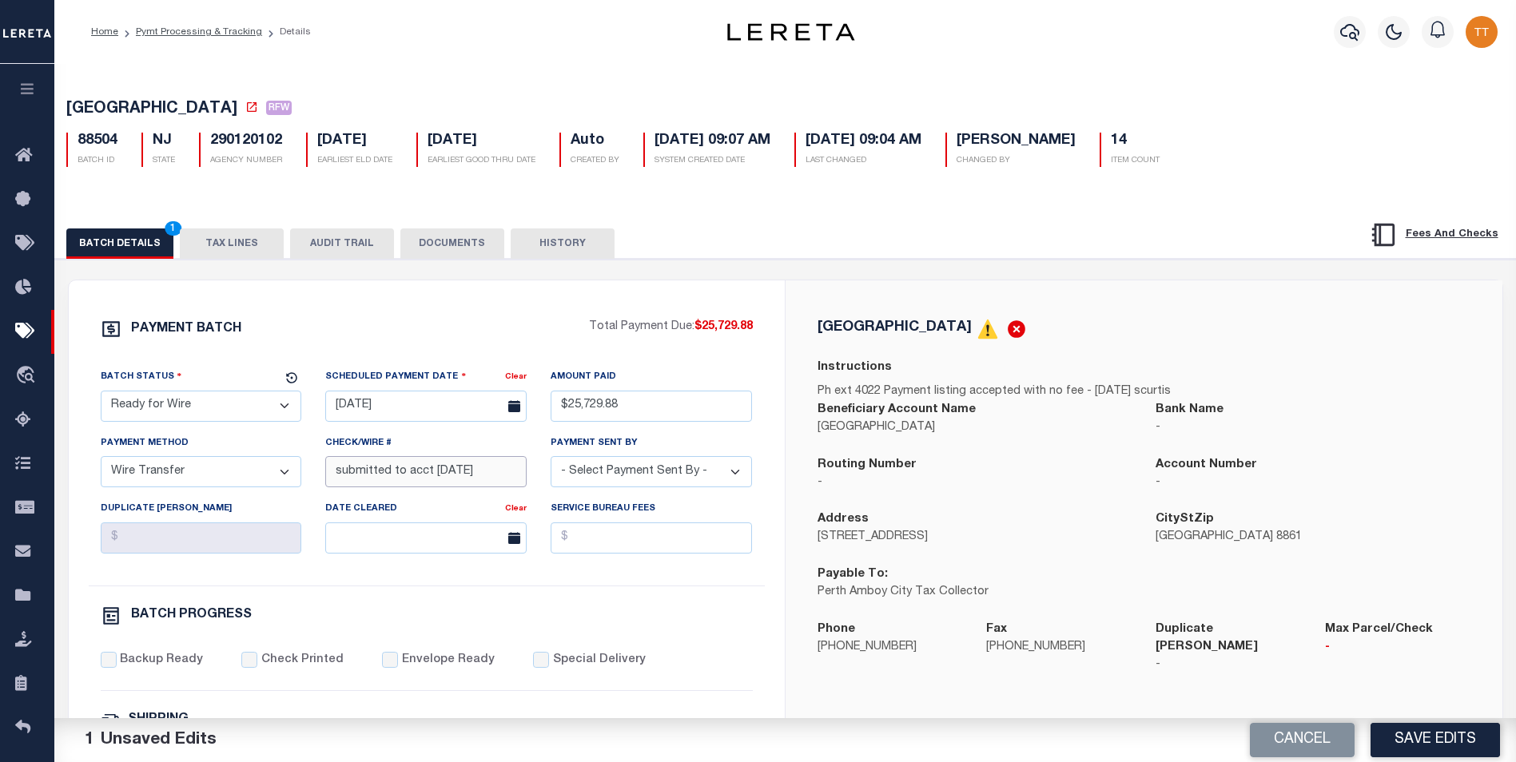
scroll to position [240, 0]
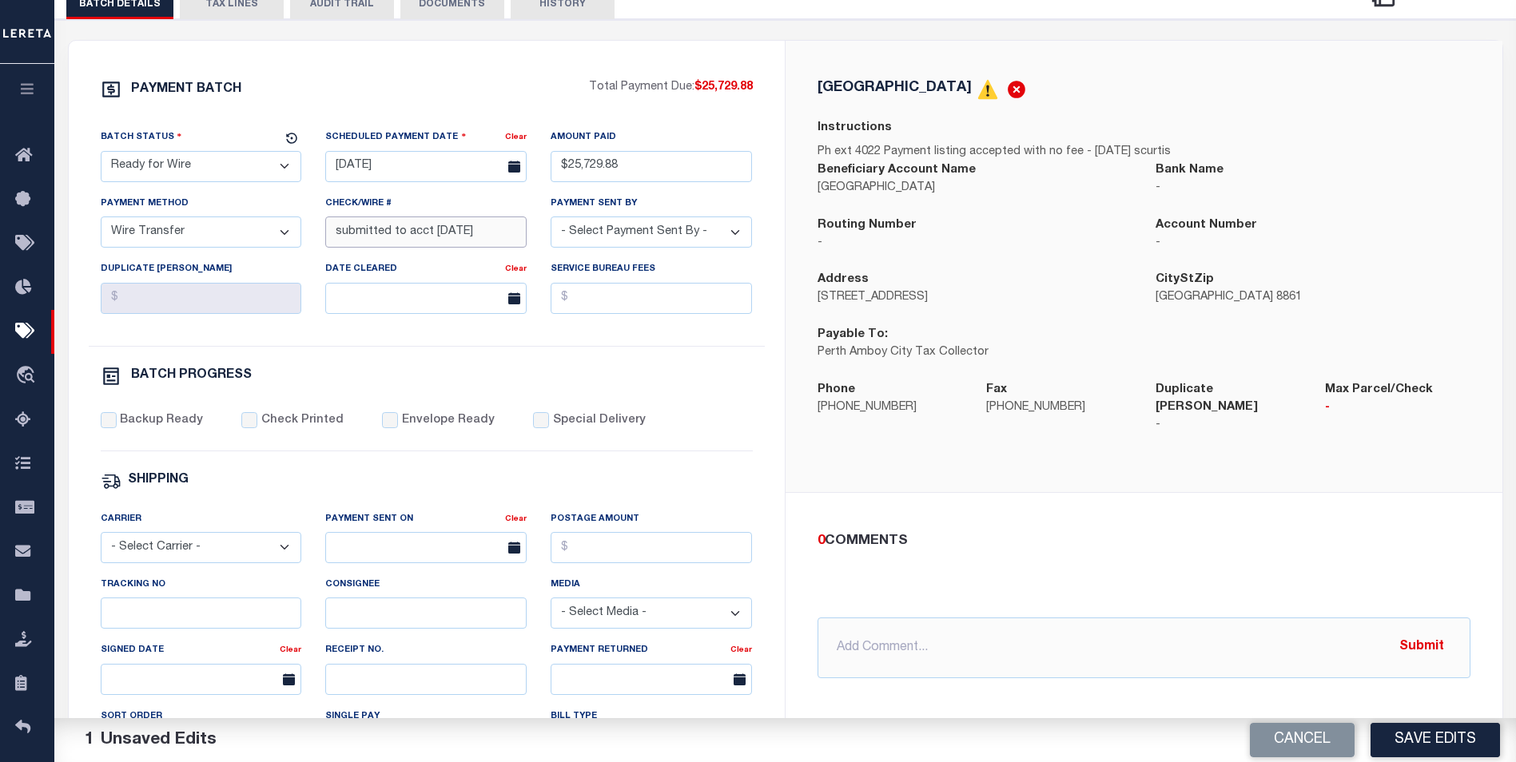
type input "submitted to acct [DATE]"
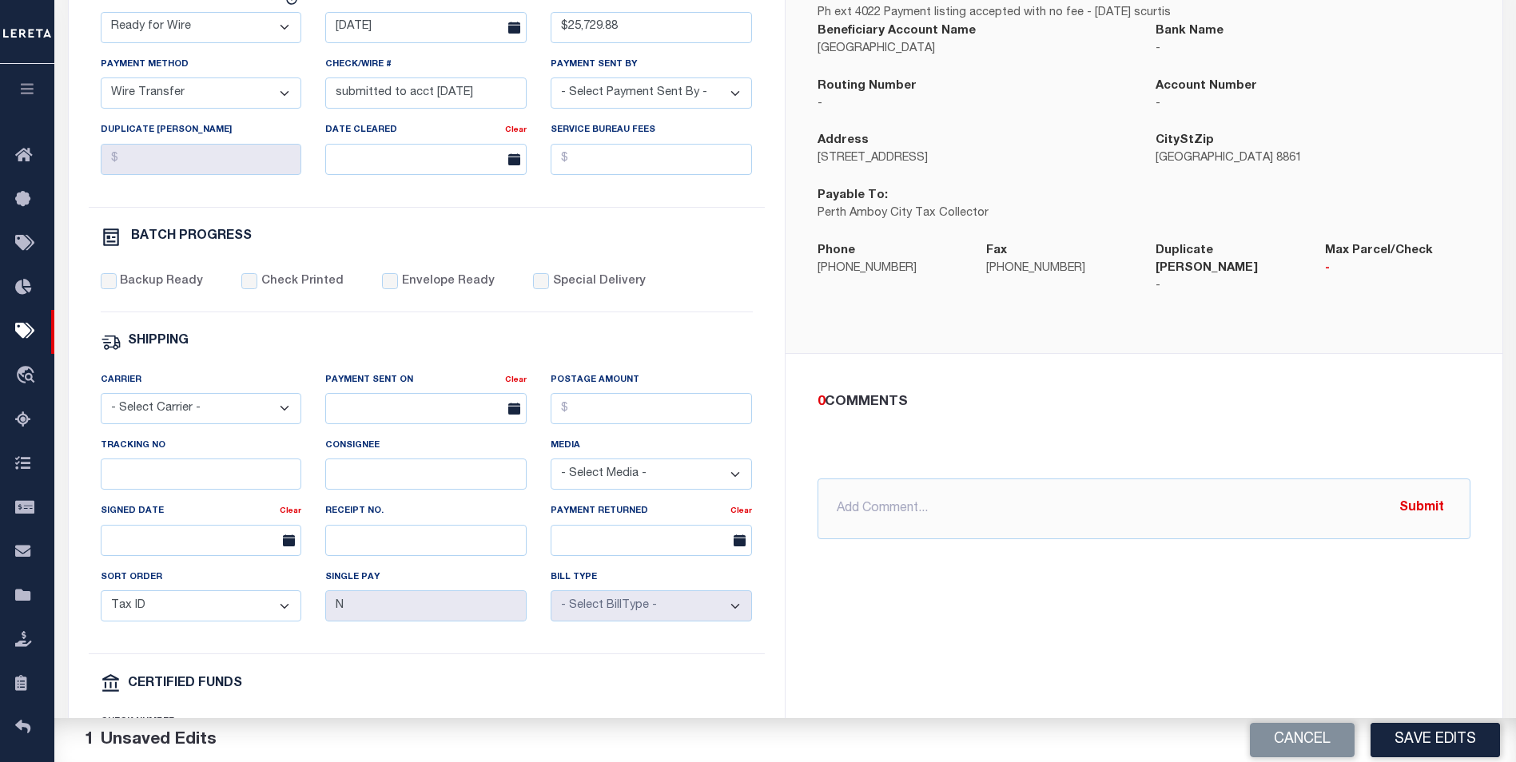
scroll to position [160, 0]
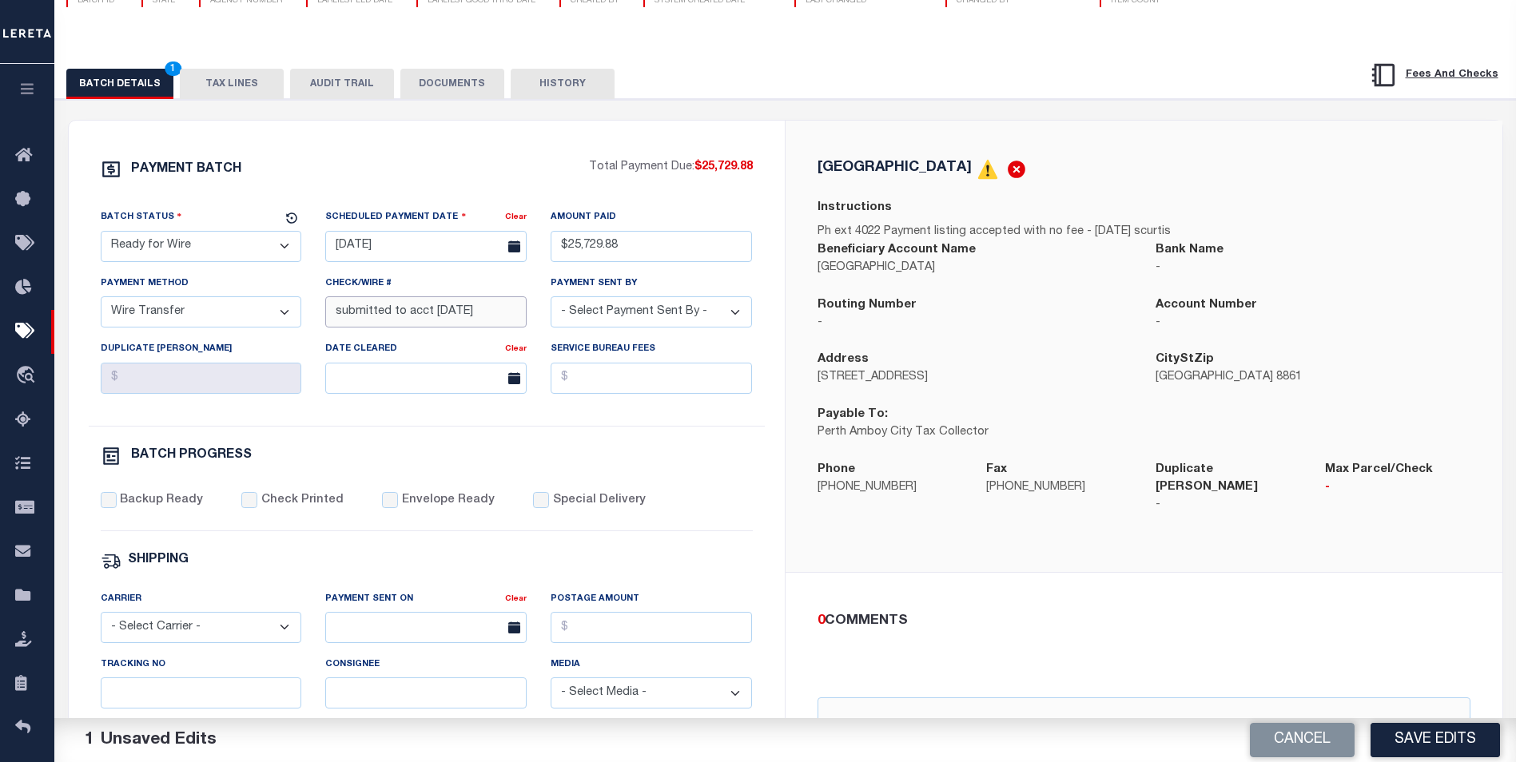
drag, startPoint x: 475, startPoint y: 318, endPoint x: 337, endPoint y: 313, distance: 137.5
click at [337, 313] on input "submitted to acct [DATE]" at bounding box center [425, 311] width 201 height 31
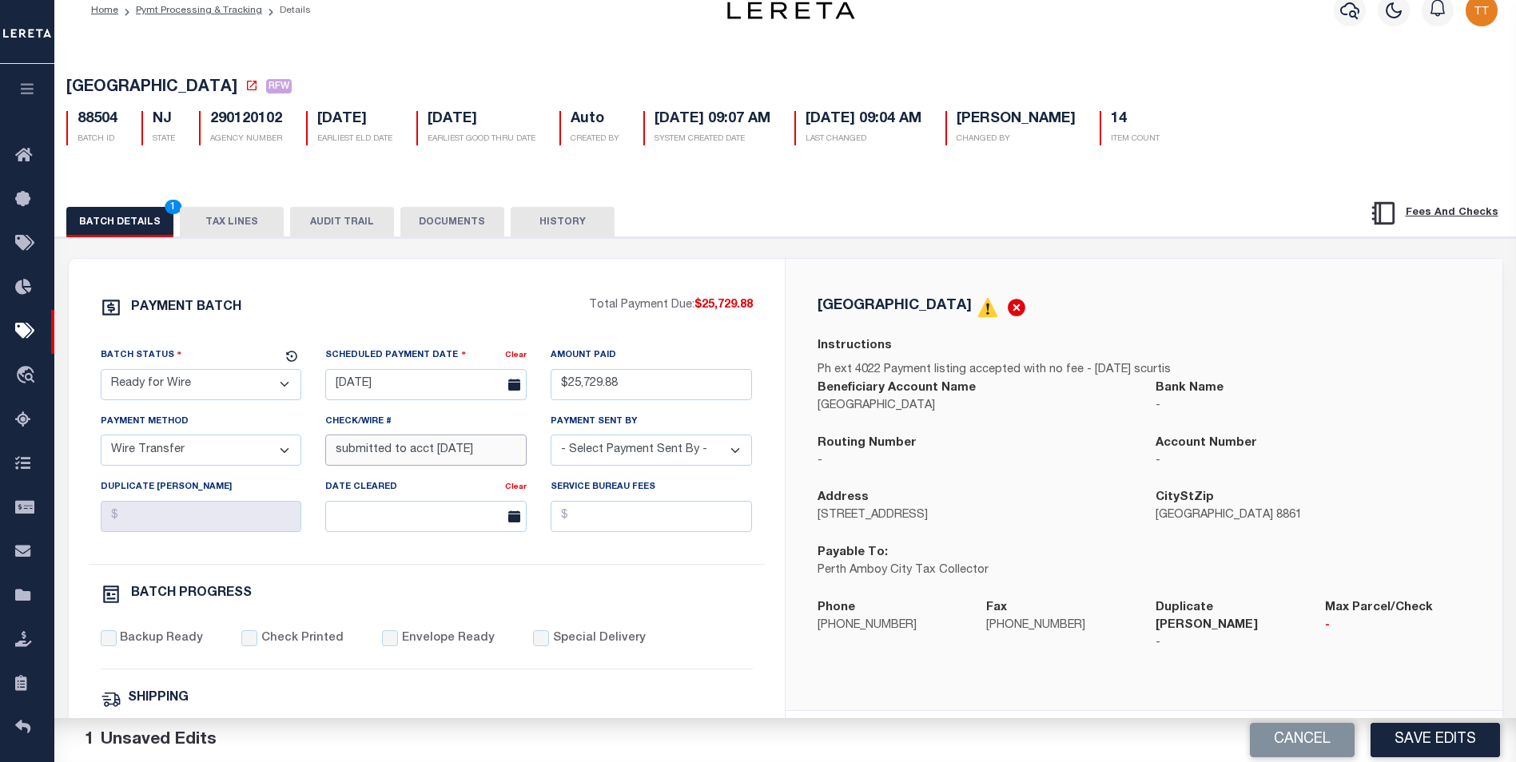
scroll to position [0, 0]
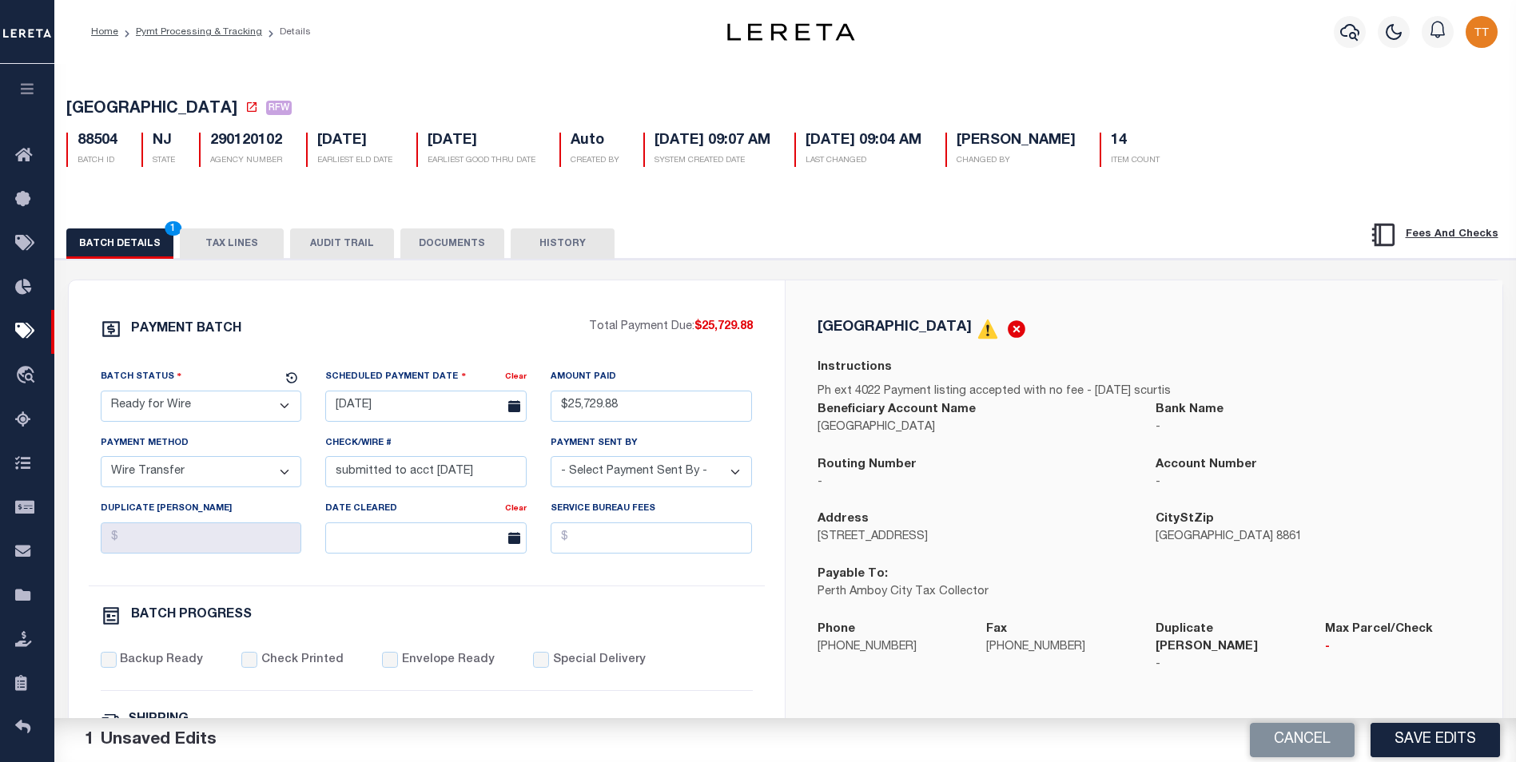
click at [118, 252] on button "BATCH DETAILS 1" at bounding box center [119, 244] width 107 height 30
click at [452, 248] on button "DOCUMENTS" at bounding box center [452, 244] width 104 height 30
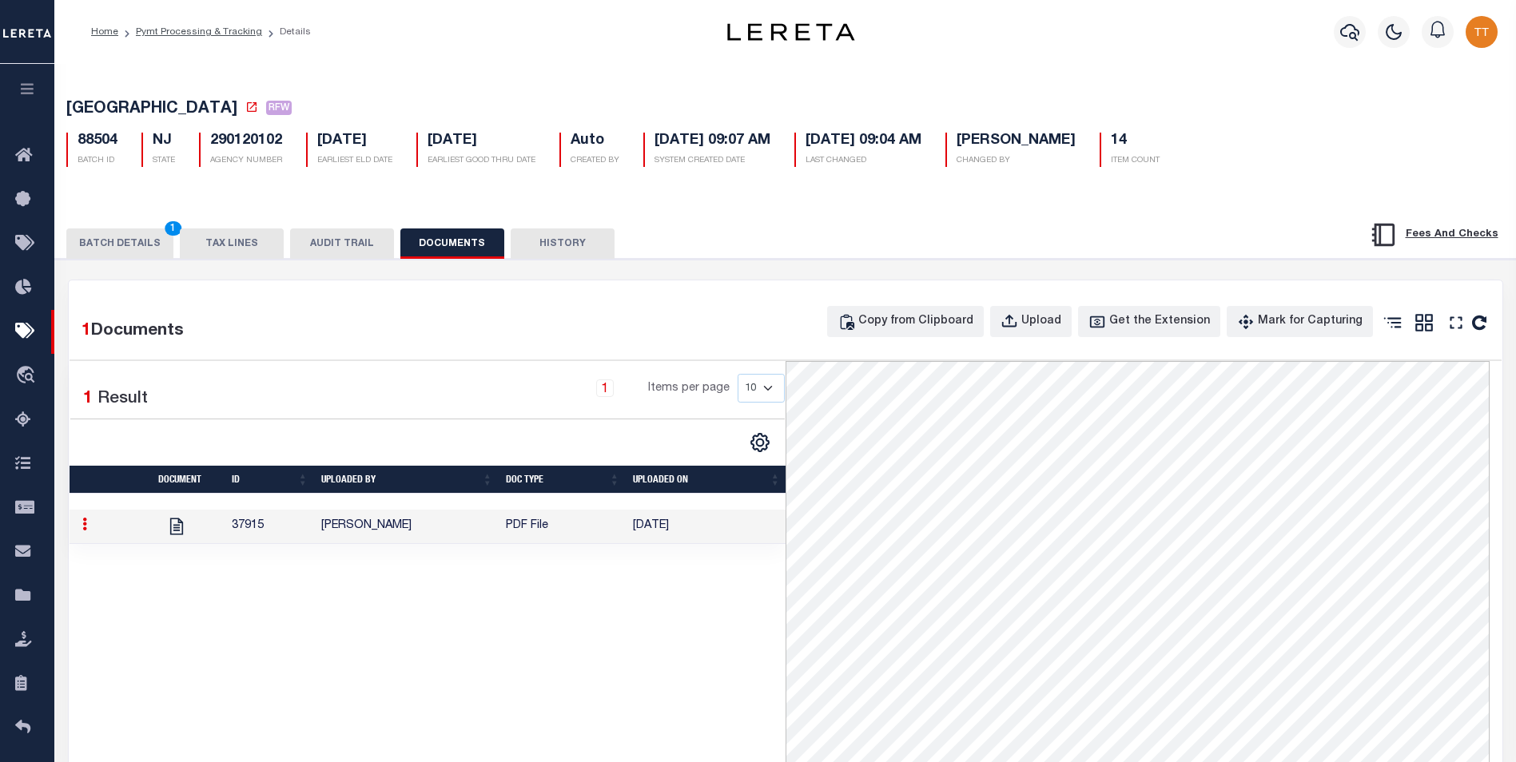
click at [147, 253] on button "BATCH DETAILS 1" at bounding box center [119, 244] width 107 height 30
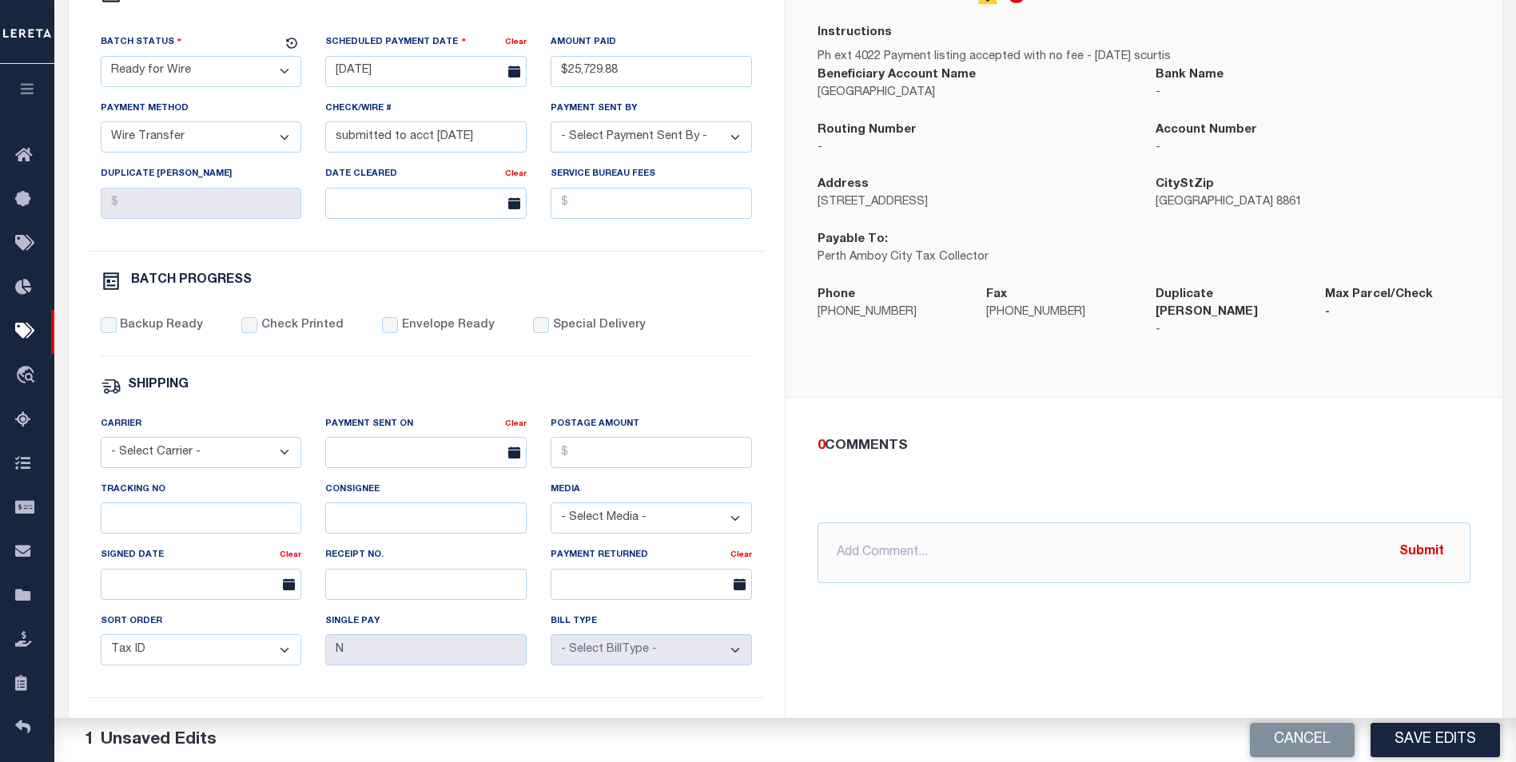
scroll to position [240, 0]
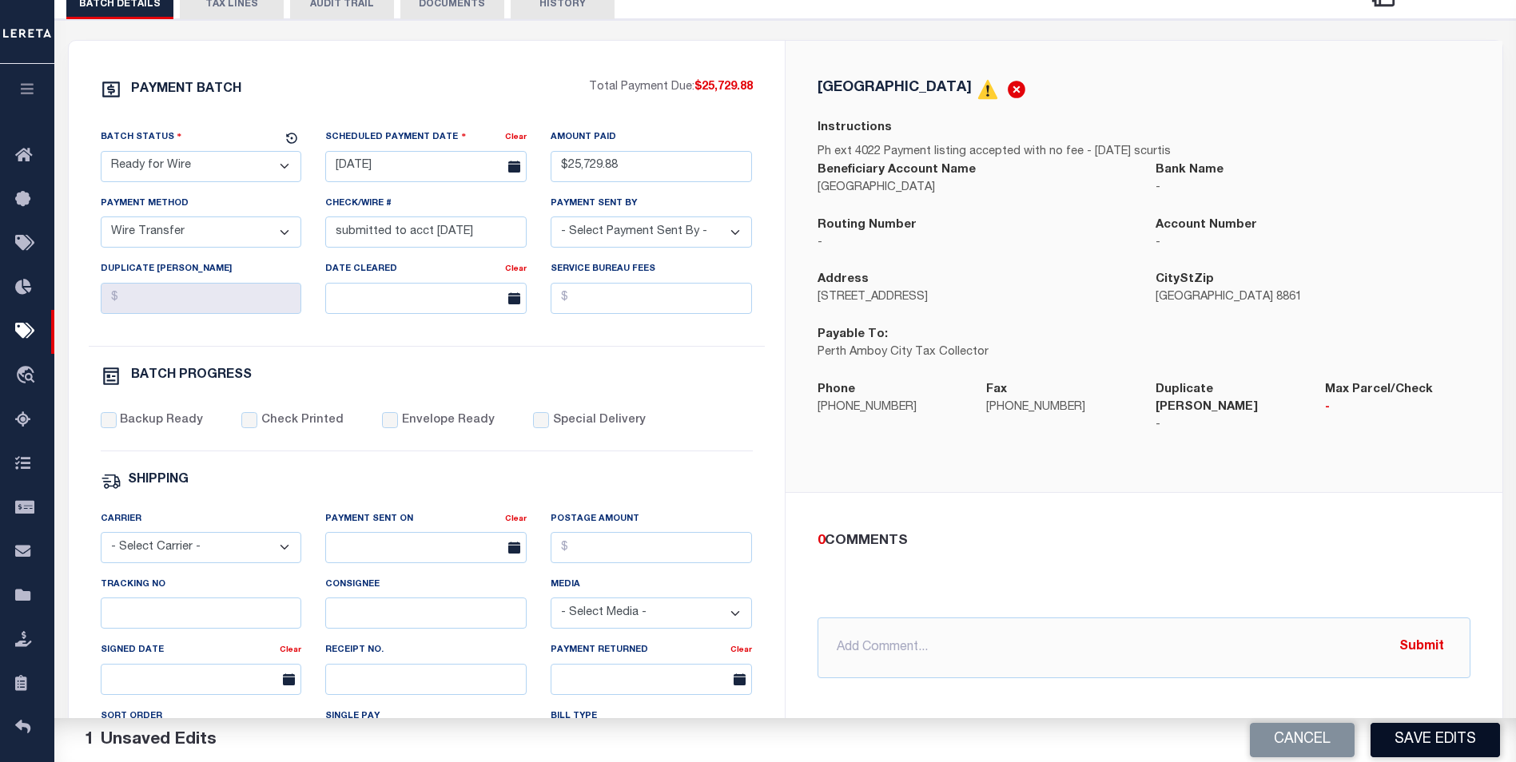
click at [1427, 738] on button "Save Edits" at bounding box center [1435, 740] width 129 height 34
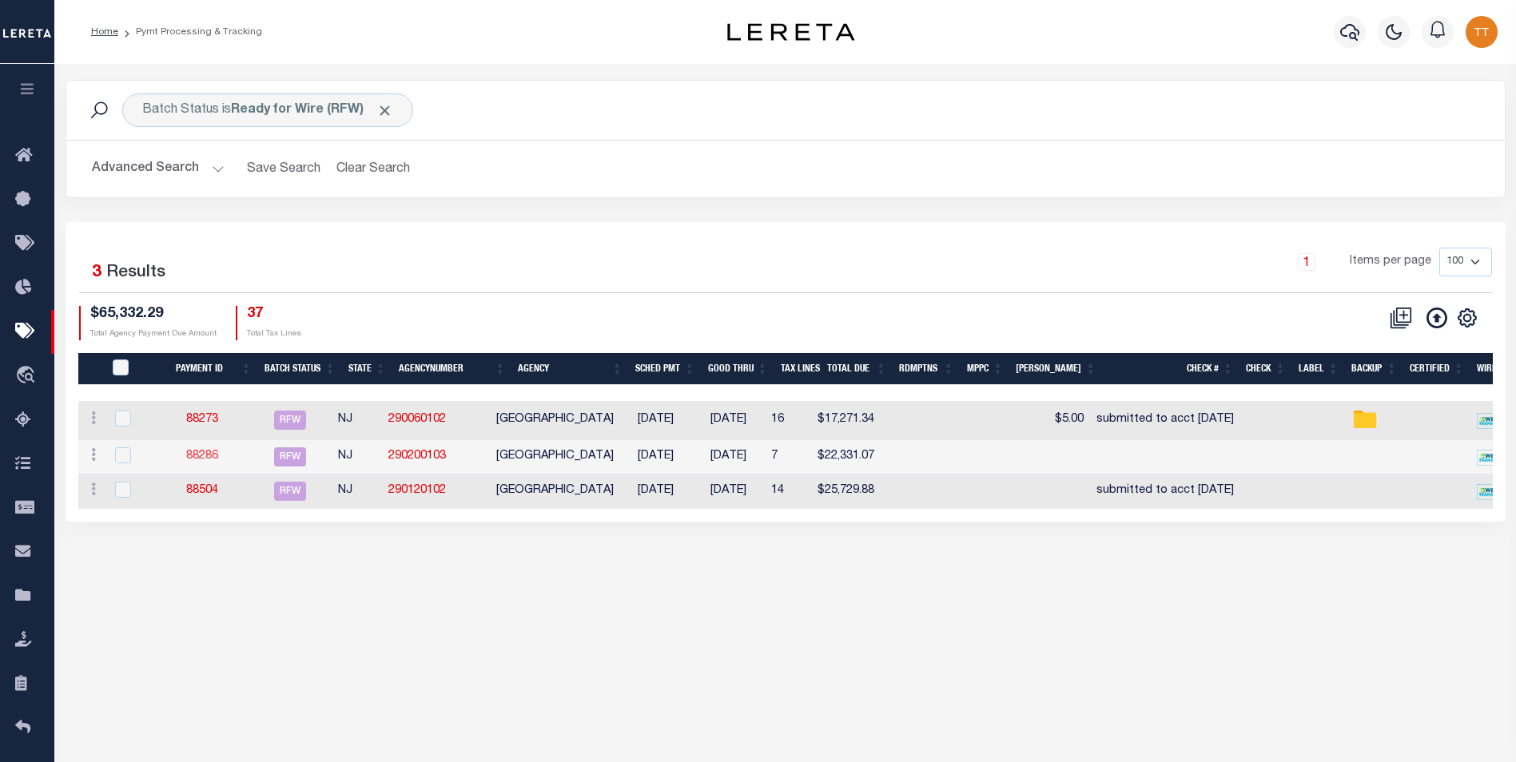
click at [217, 457] on link "88286" at bounding box center [202, 456] width 32 height 11
type input "$22,331.07"
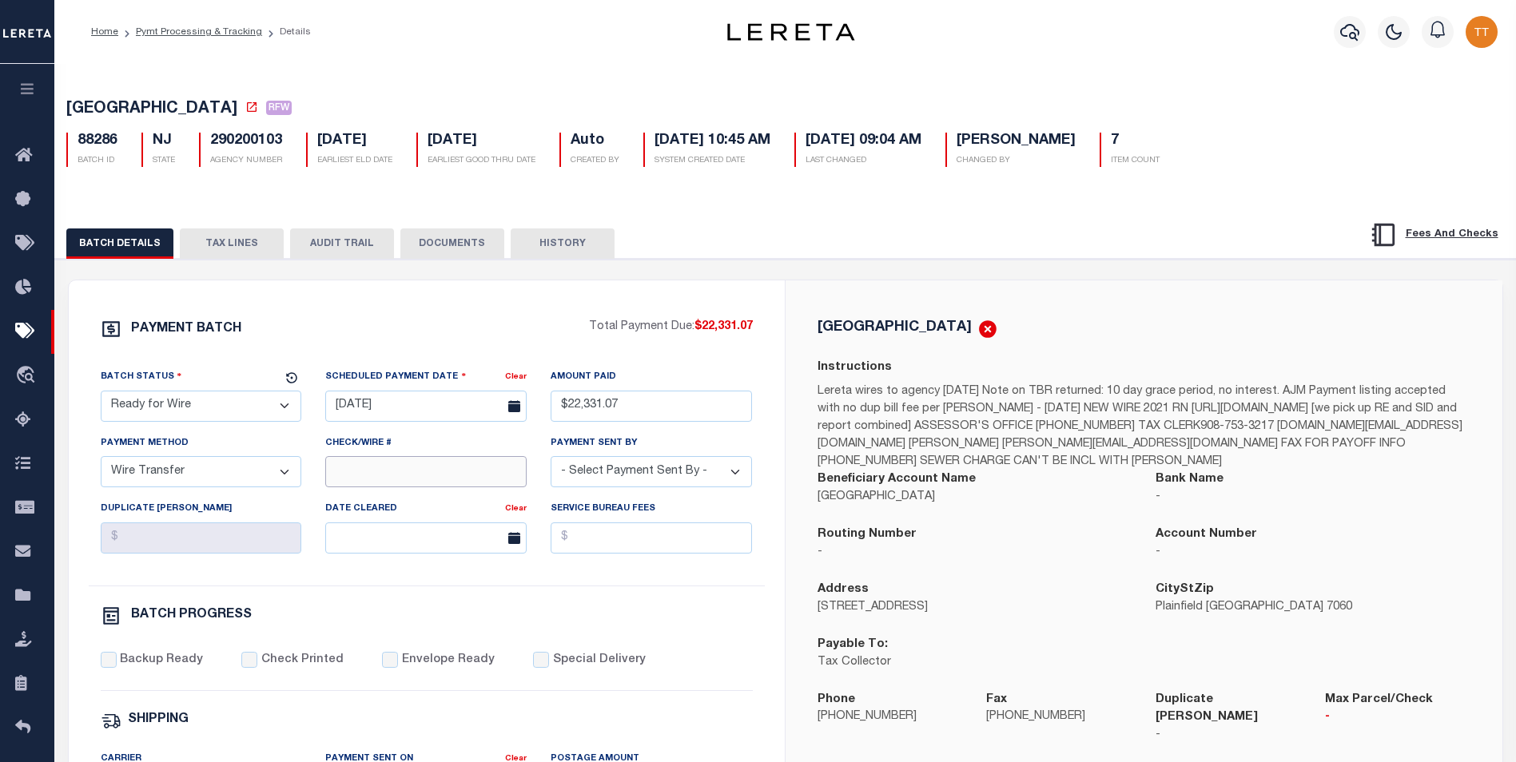
drag, startPoint x: 432, startPoint y: 467, endPoint x: 434, endPoint y: 479, distance: 11.3
click at [432, 467] on input "Check/Wire #" at bounding box center [425, 471] width 201 height 31
paste input "submitted to acct [DATE]"
type input "submitted to acct [DATE]"
click at [444, 244] on button "DOCUMENTS" at bounding box center [452, 244] width 104 height 30
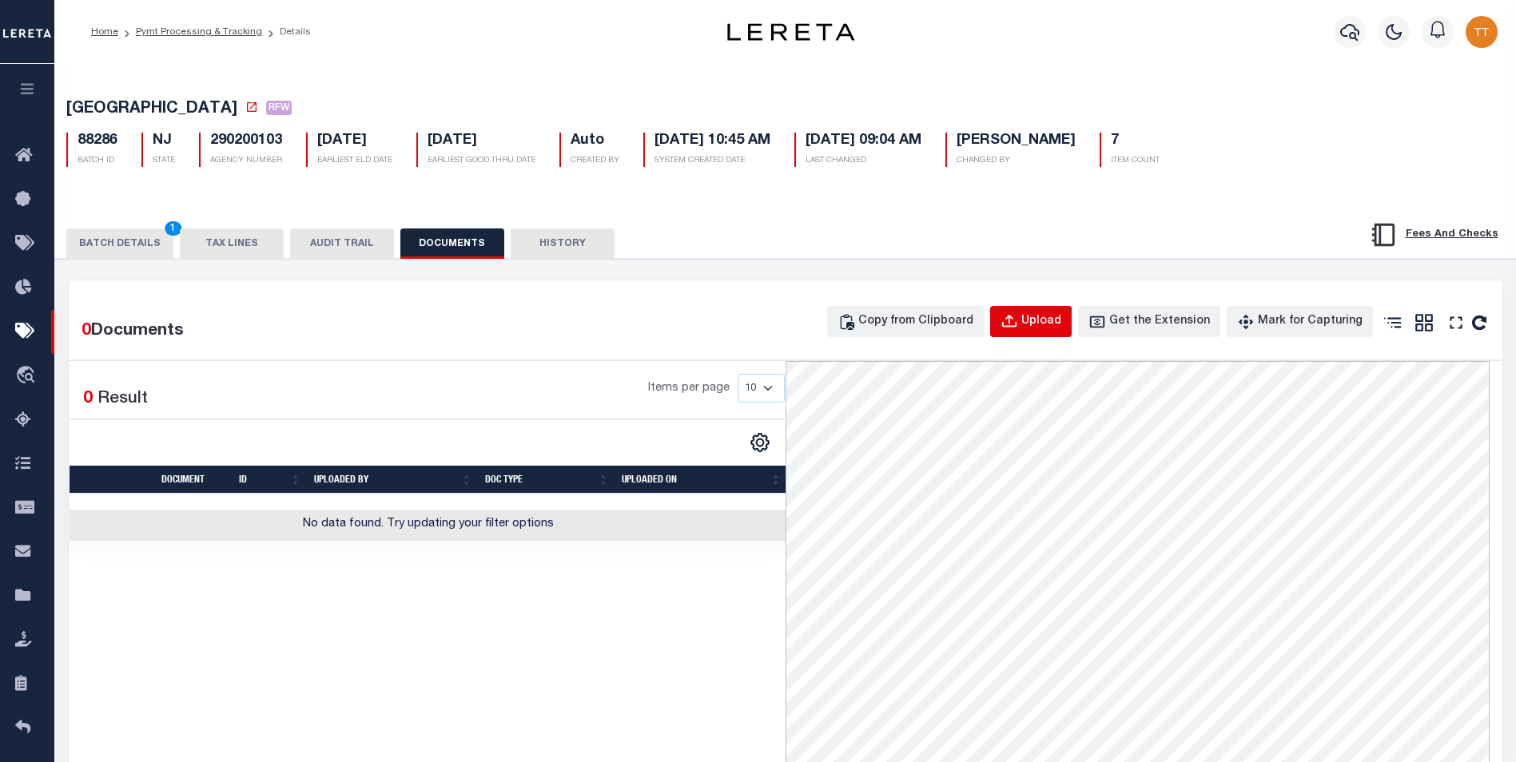
click at [1060, 324] on div "Upload" at bounding box center [1041, 322] width 40 height 18
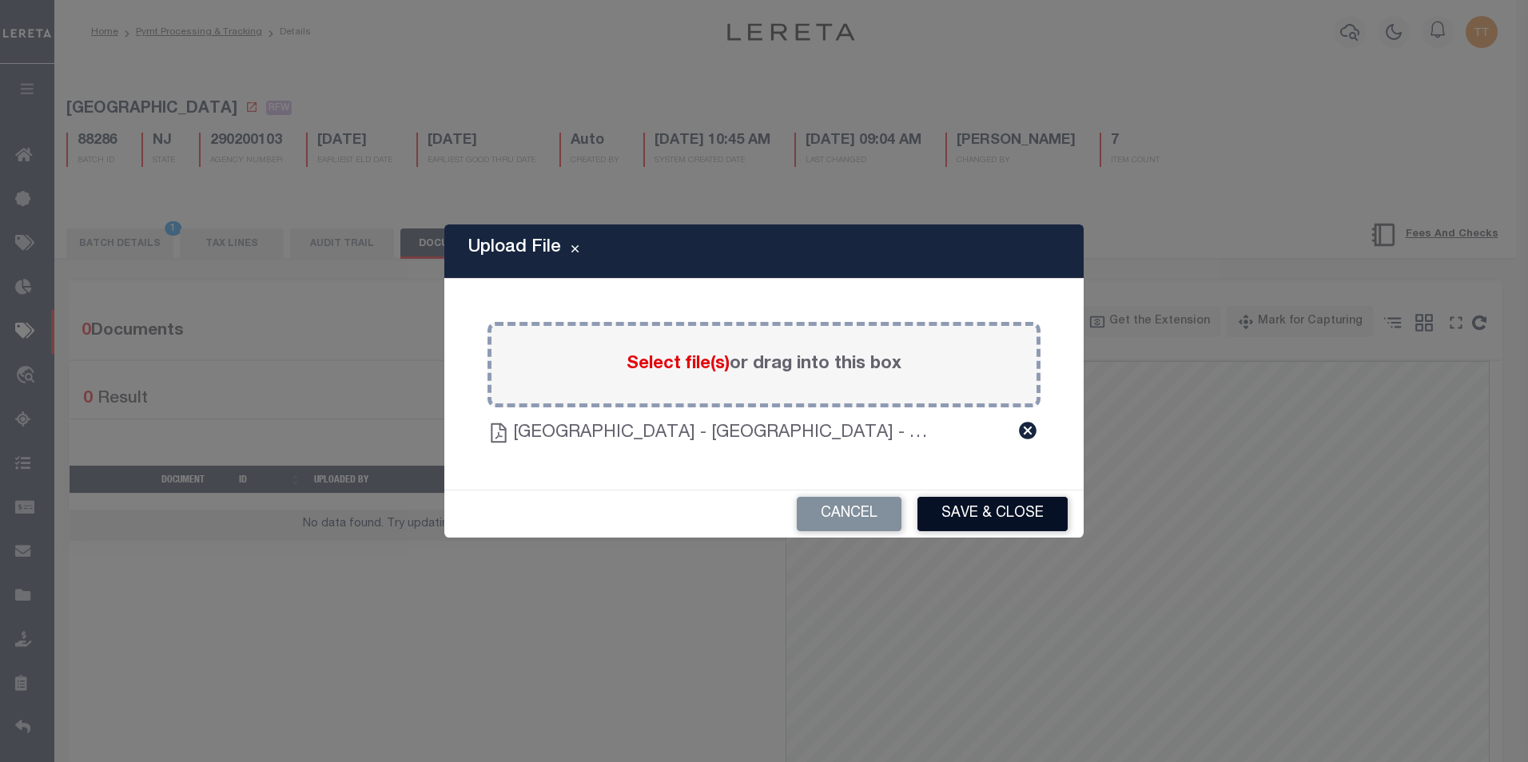
click at [997, 514] on button "Save & Close" at bounding box center [992, 514] width 150 height 34
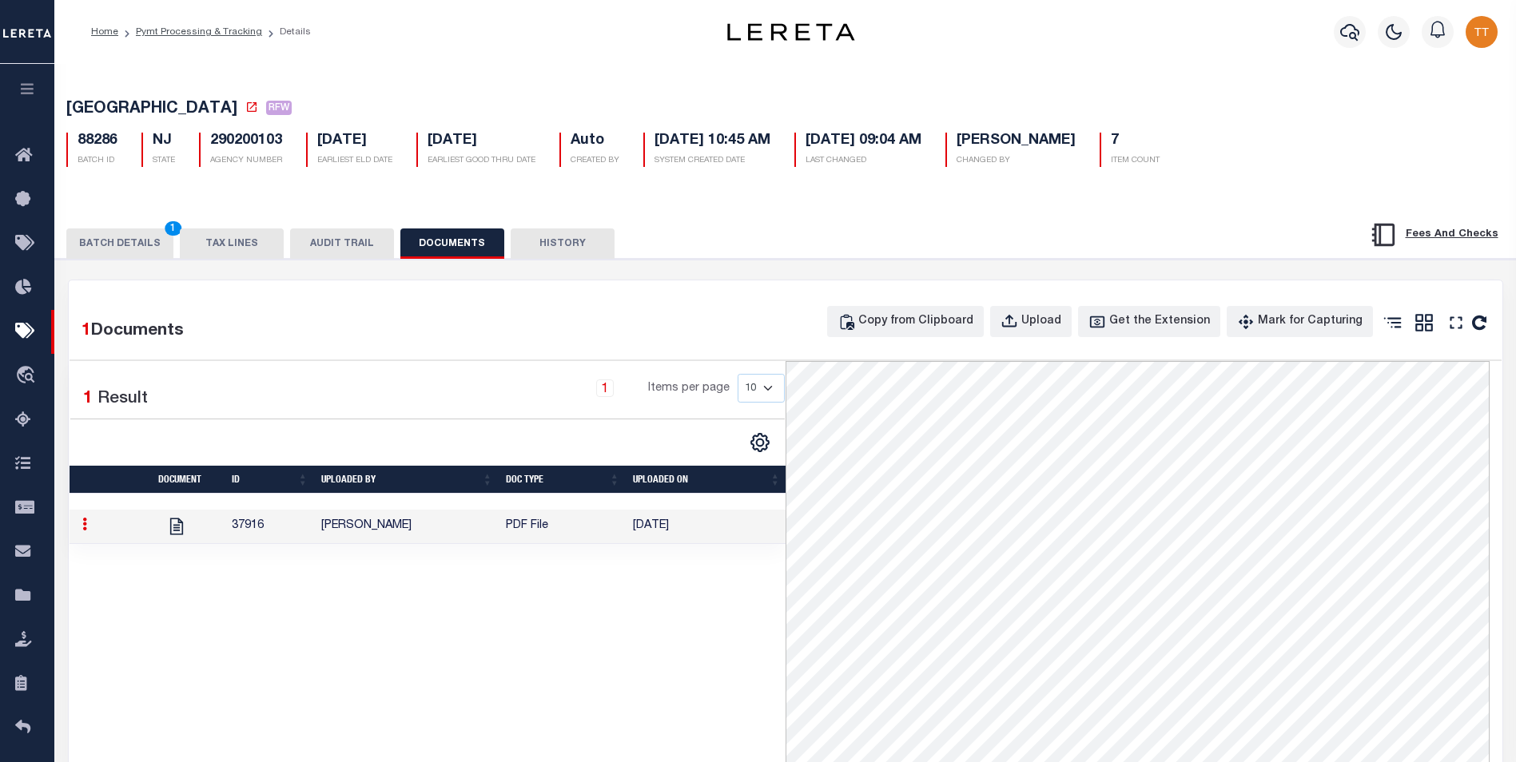
click at [125, 249] on button "BATCH DETAILS 1" at bounding box center [119, 244] width 107 height 30
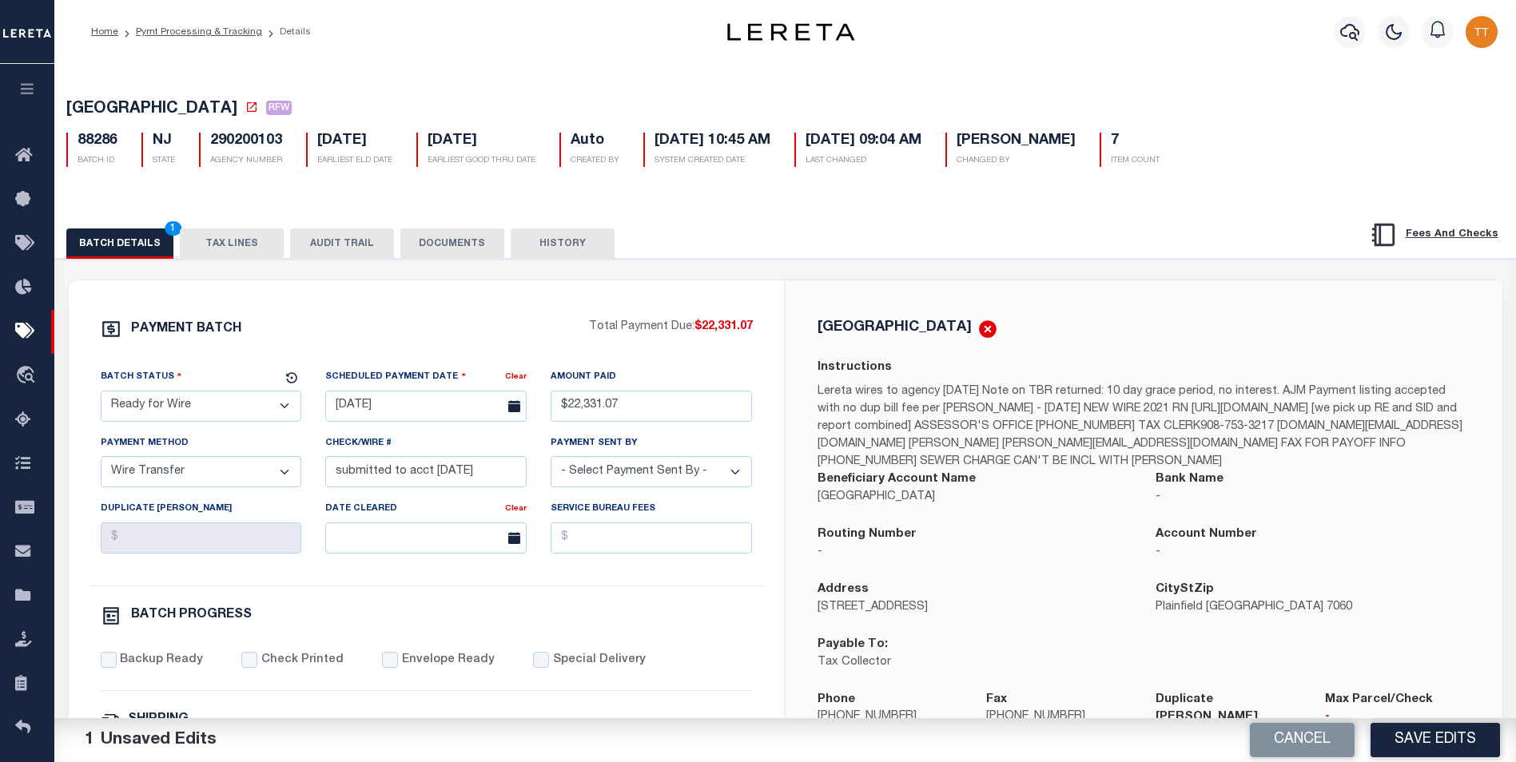
click at [445, 244] on button "DOCUMENTS" at bounding box center [452, 244] width 104 height 30
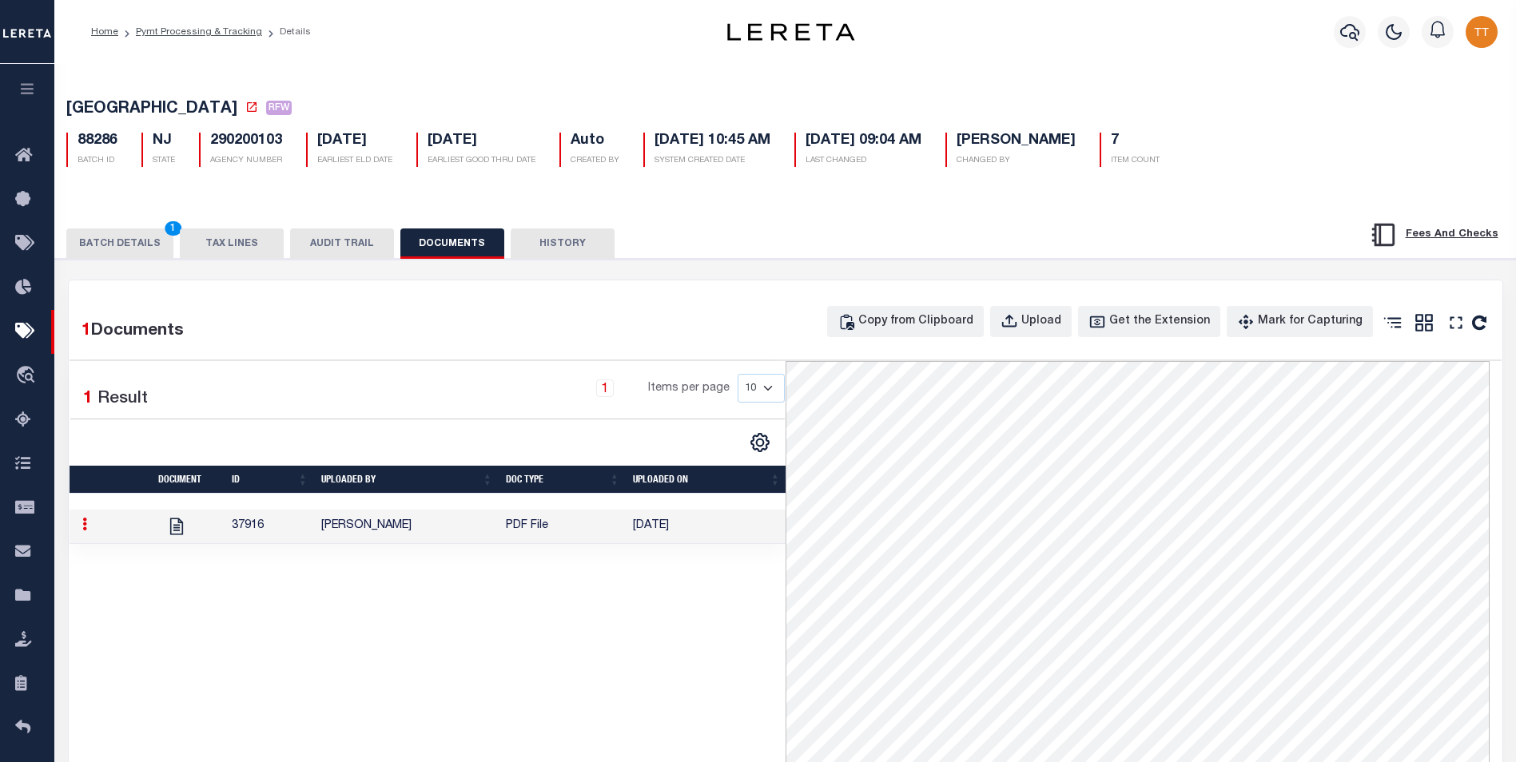
click at [121, 253] on button "BATCH DETAILS 1" at bounding box center [119, 244] width 107 height 30
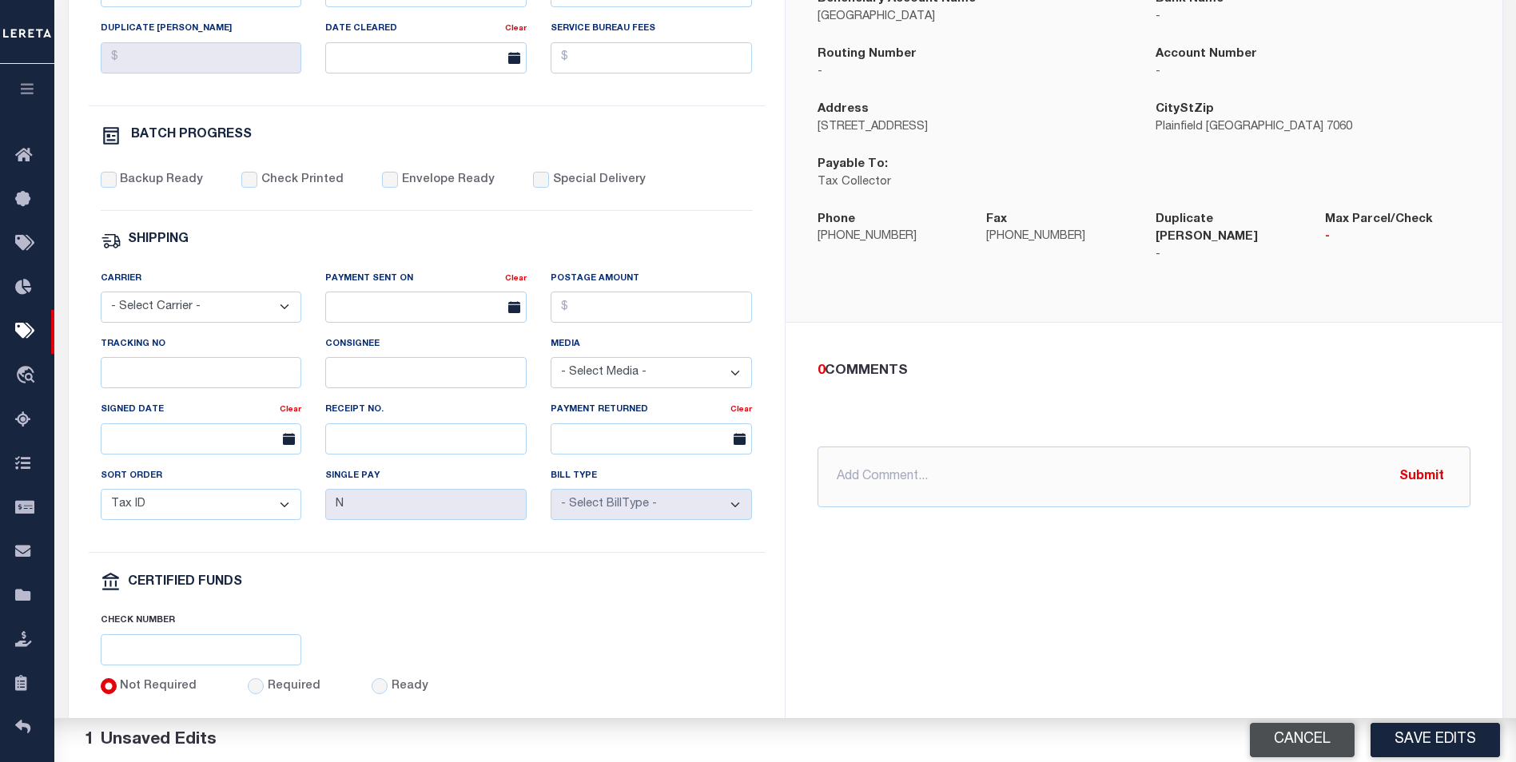
scroll to position [590, 0]
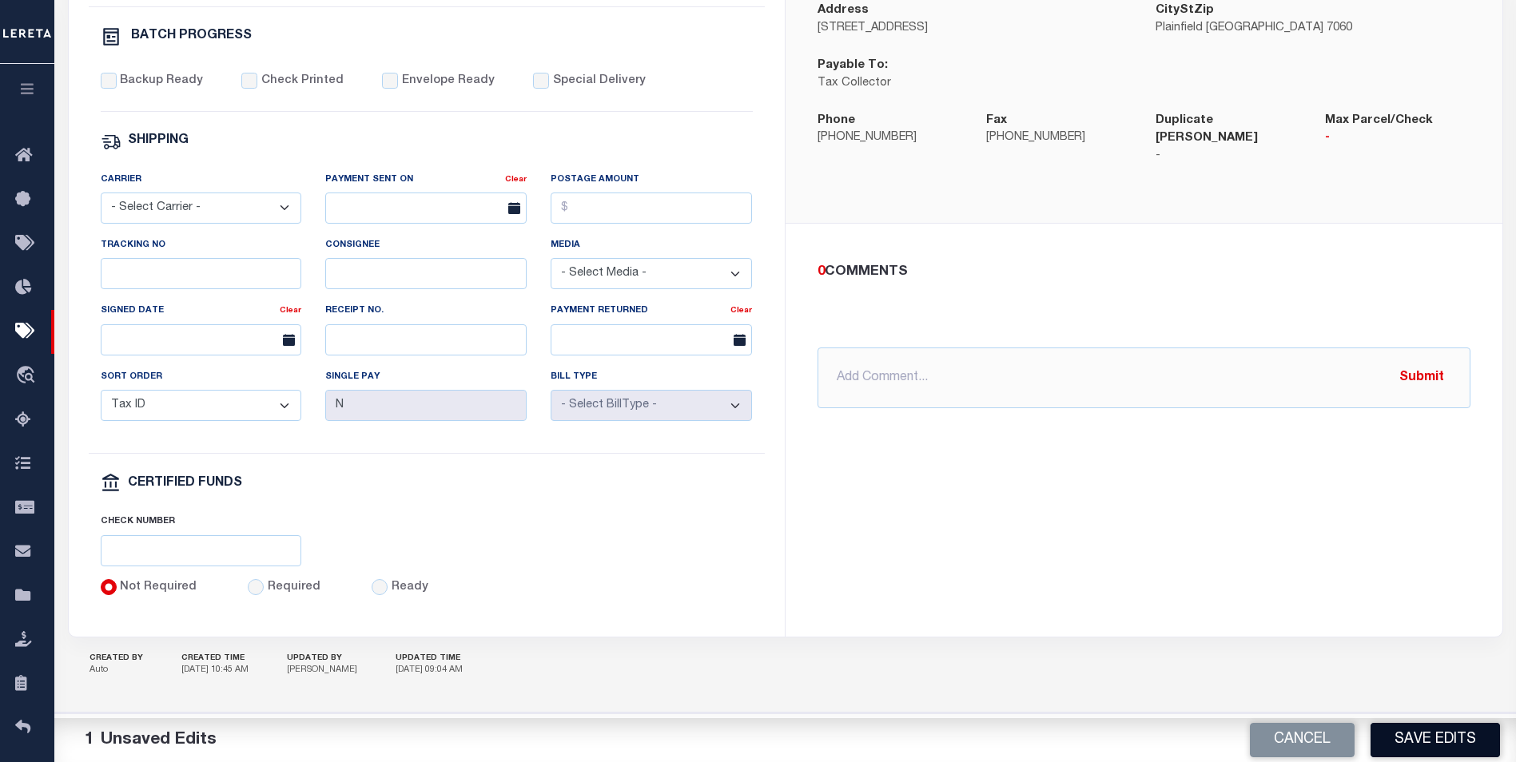
click at [1428, 731] on button "Save Edits" at bounding box center [1435, 740] width 129 height 34
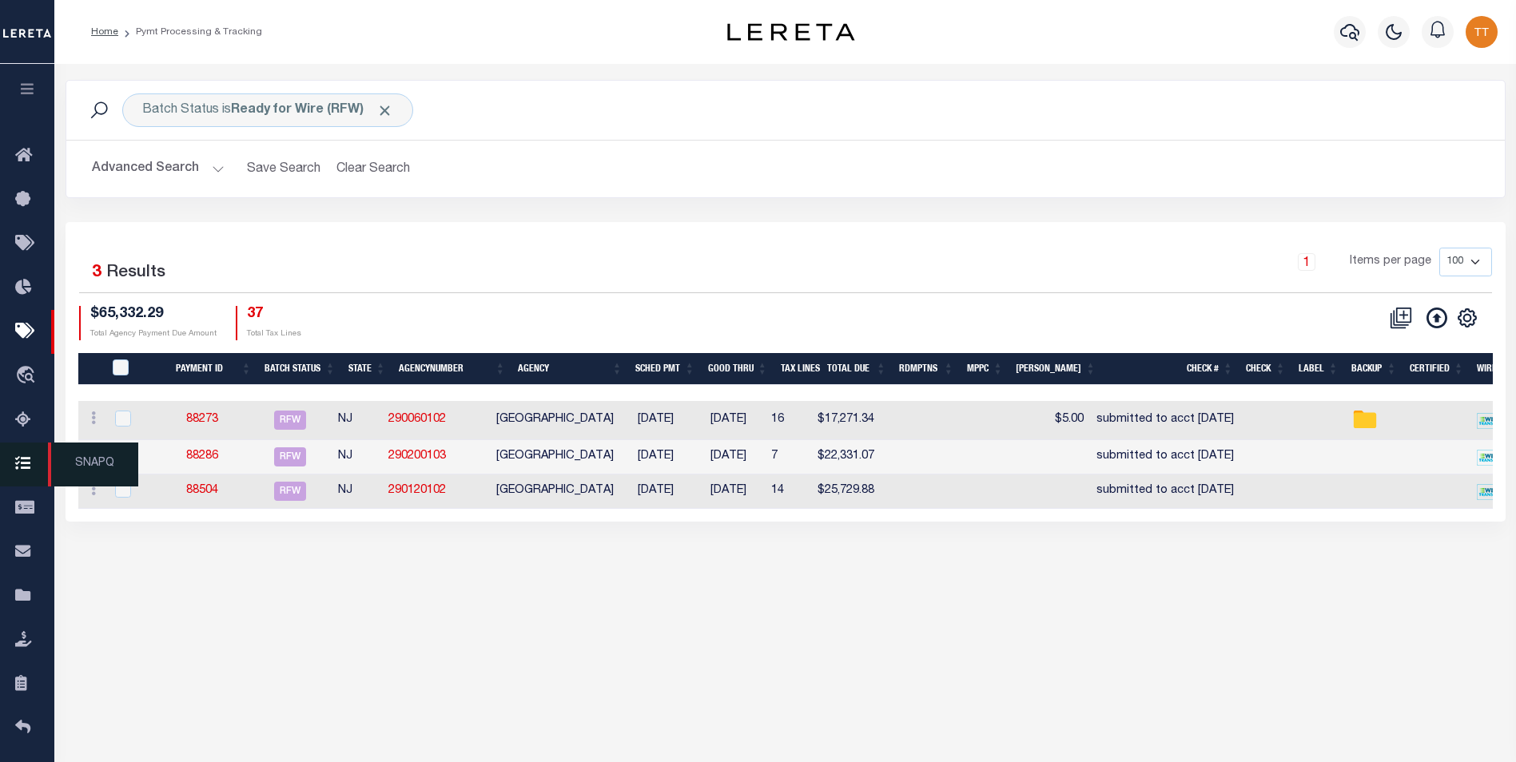
click at [0, 457] on html "Home Pymt Processing & Tracking Profile" at bounding box center [758, 423] width 1516 height 847
